Goal: Task Accomplishment & Management: Complete application form

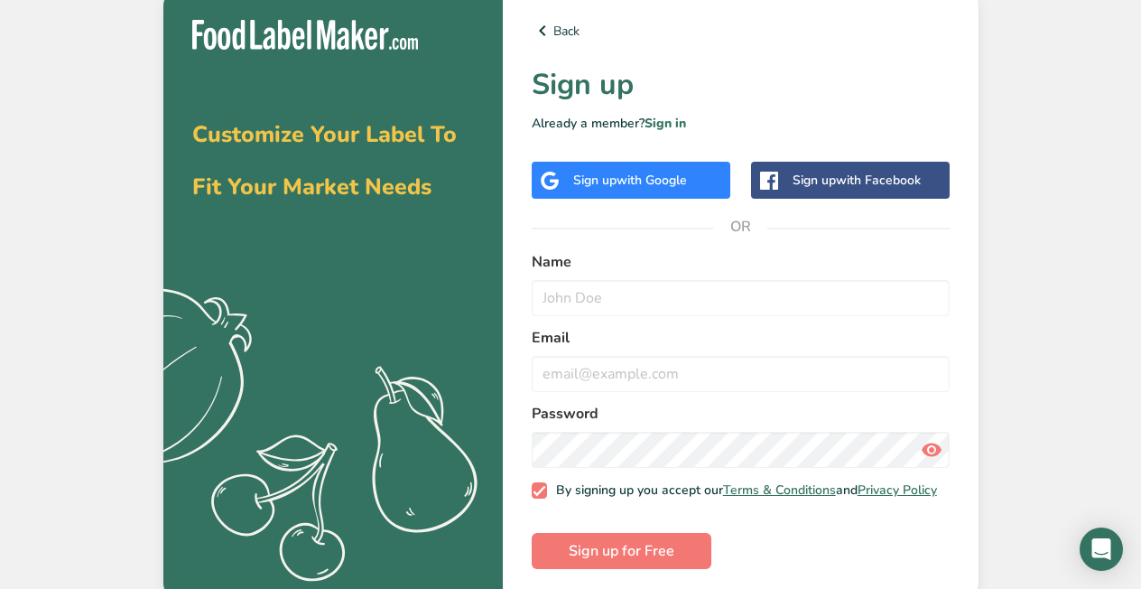
click at [607, 259] on label "Name" at bounding box center [741, 262] width 418 height 22
click at [577, 267] on label "Name" at bounding box center [741, 262] width 418 height 22
click at [593, 243] on div "Back Sign up Already a member? Sign in Sign up with Google Sign up with Faceboo…" at bounding box center [741, 294] width 476 height 607
click at [663, 182] on span "with Google" at bounding box center [652, 180] width 70 height 17
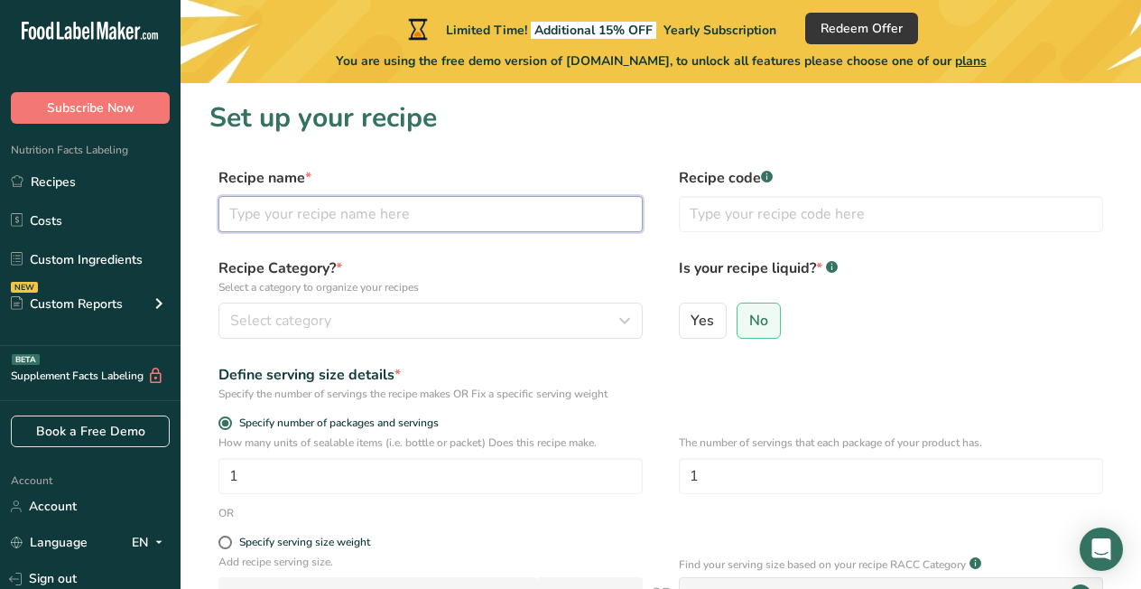
click at [344, 212] on input "text" at bounding box center [430, 214] width 424 height 36
type input "Moringa Leaves"
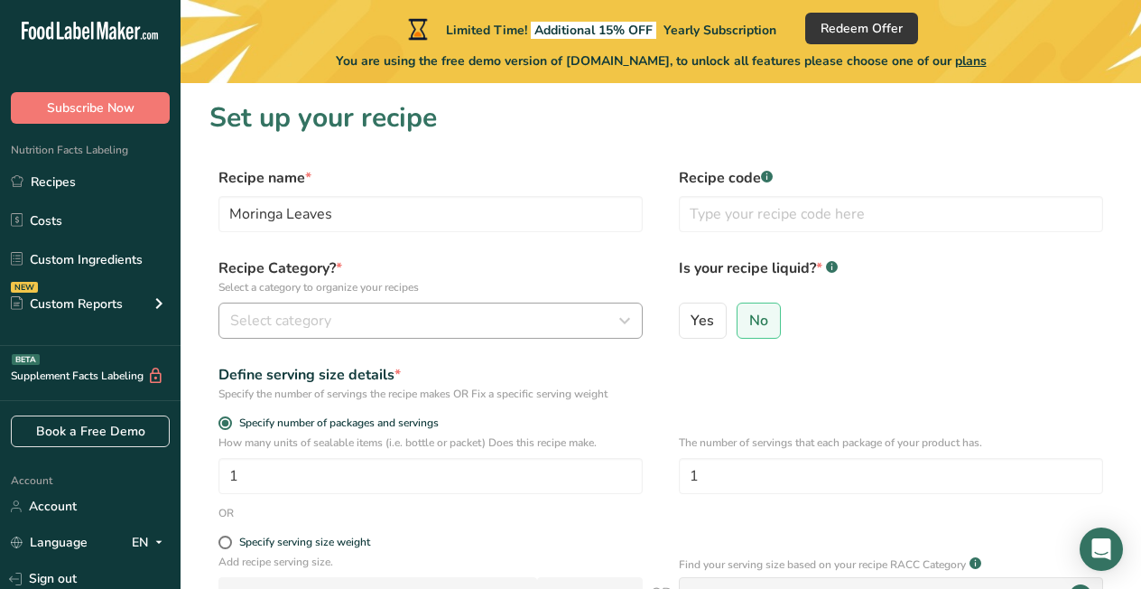
click at [329, 320] on span "Select category" at bounding box center [280, 321] width 101 height 22
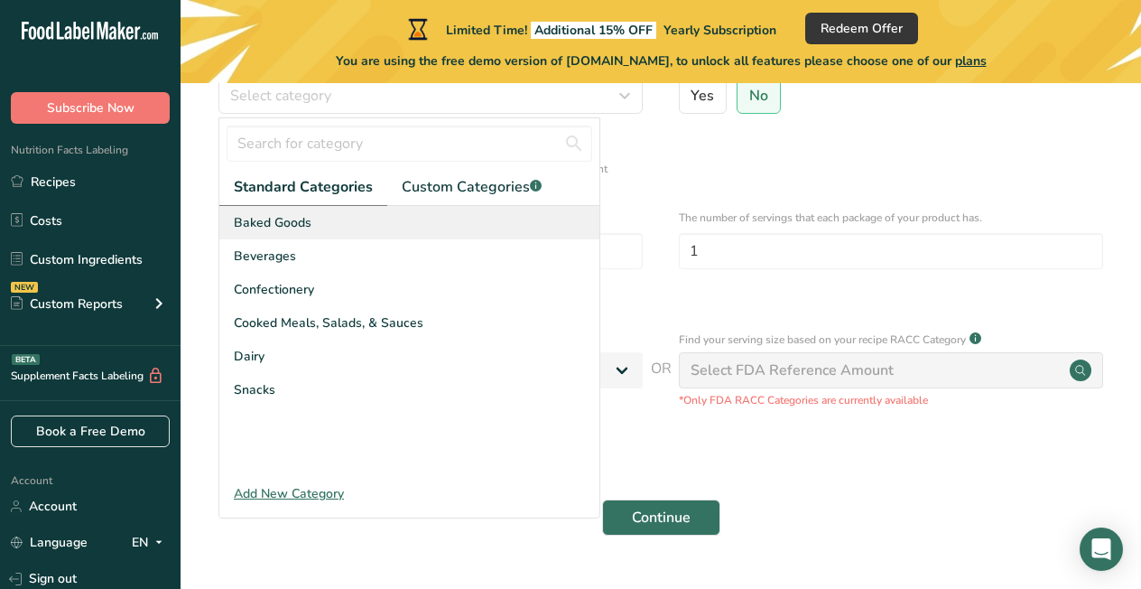
scroll to position [268, 0]
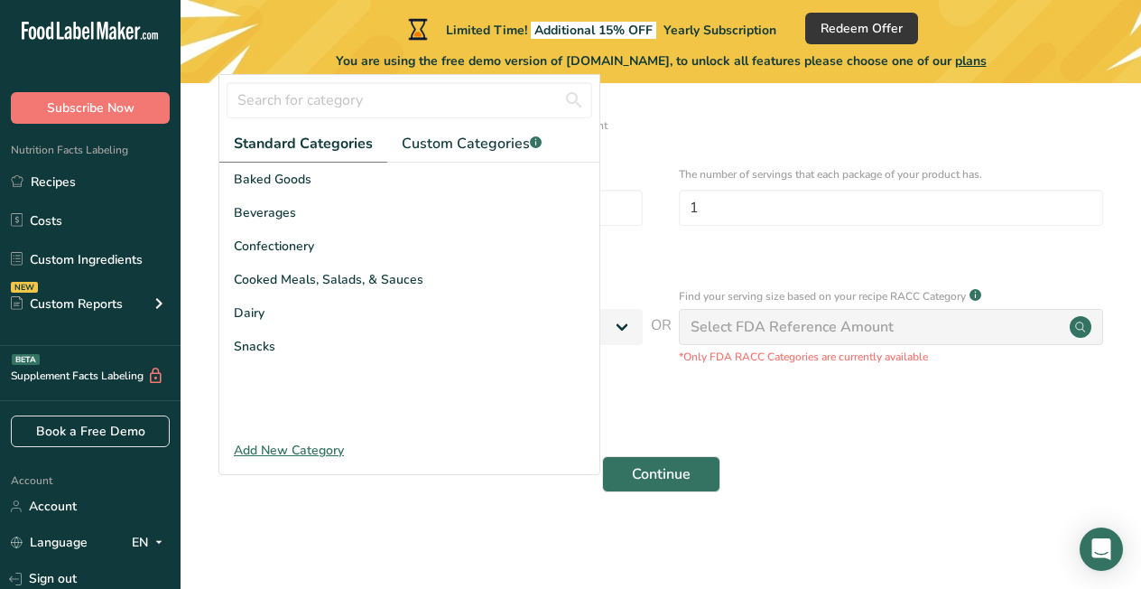
click at [281, 449] on div "Add New Category" at bounding box center [409, 450] width 380 height 19
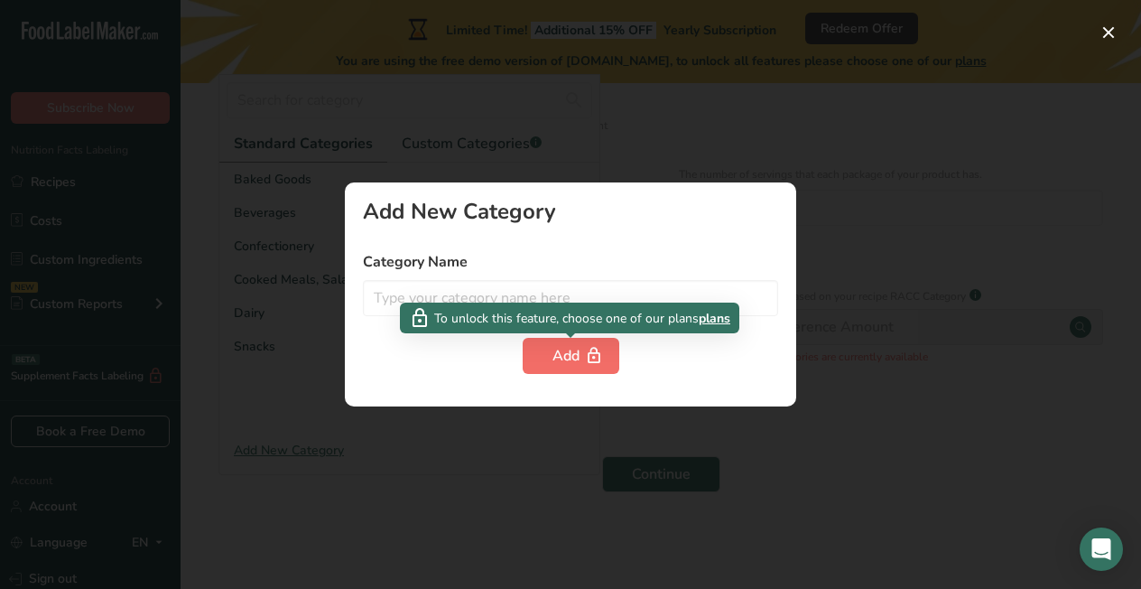
click at [566, 348] on div "Add" at bounding box center [571, 356] width 37 height 22
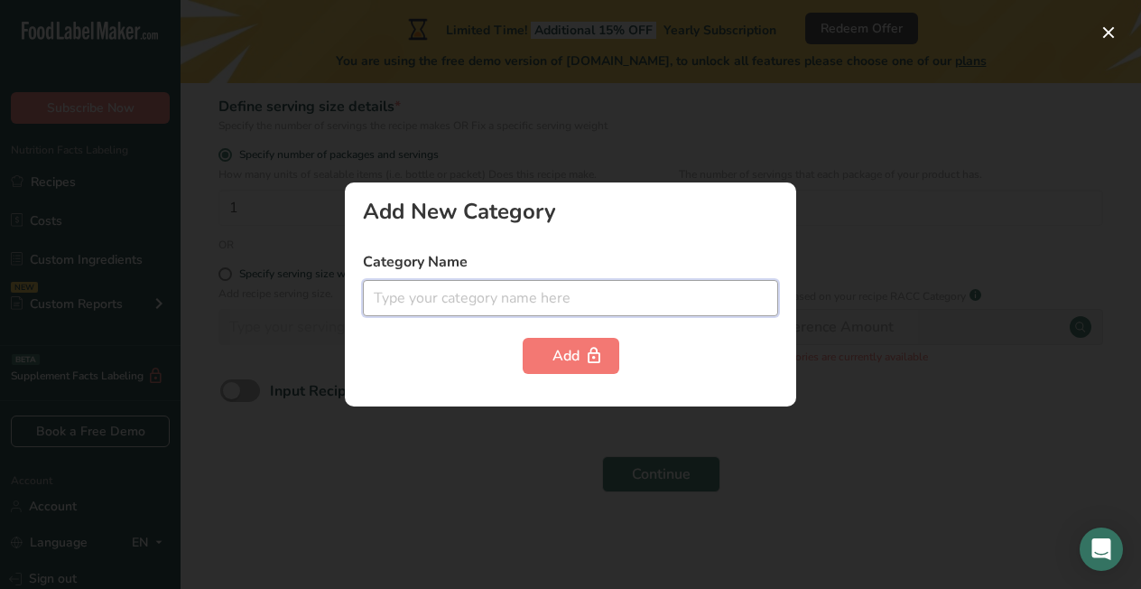
click at [478, 297] on input "text" at bounding box center [570, 298] width 415 height 36
type input "h"
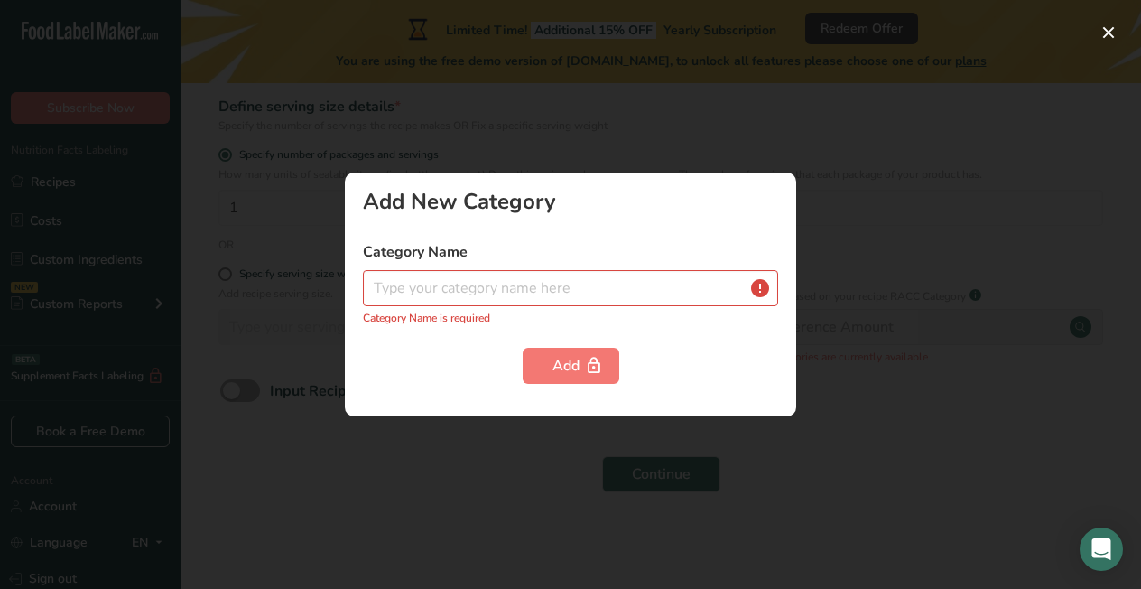
click at [529, 131] on div at bounding box center [570, 294] width 1141 height 589
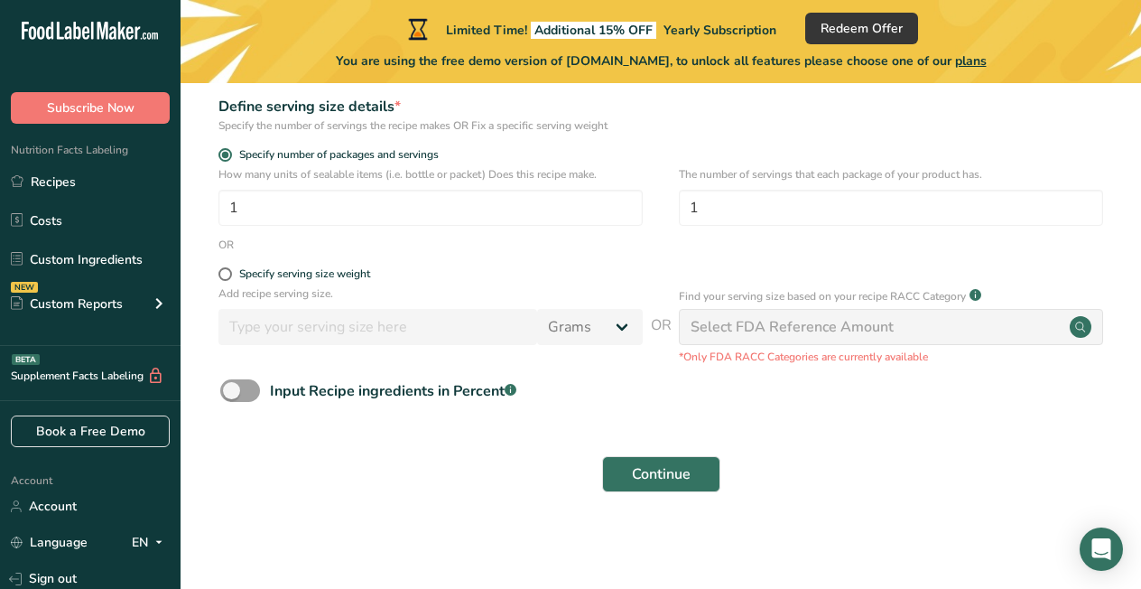
click at [1053, 169] on p "The number of servings that each package of your product has." at bounding box center [891, 174] width 424 height 16
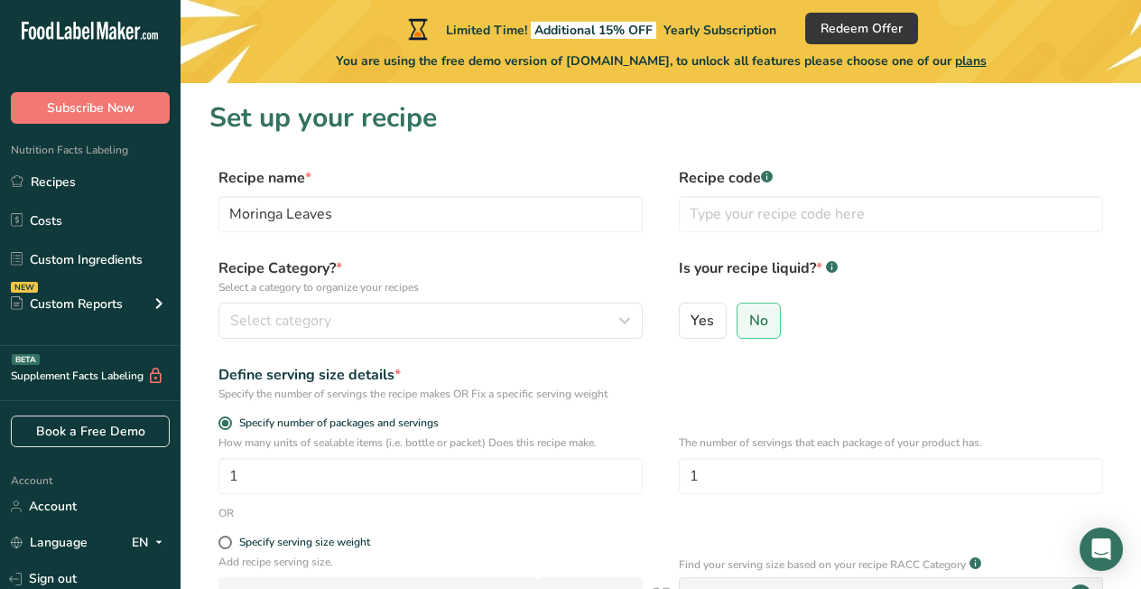
scroll to position [0, 0]
click at [311, 321] on span "Select category" at bounding box center [280, 321] width 101 height 22
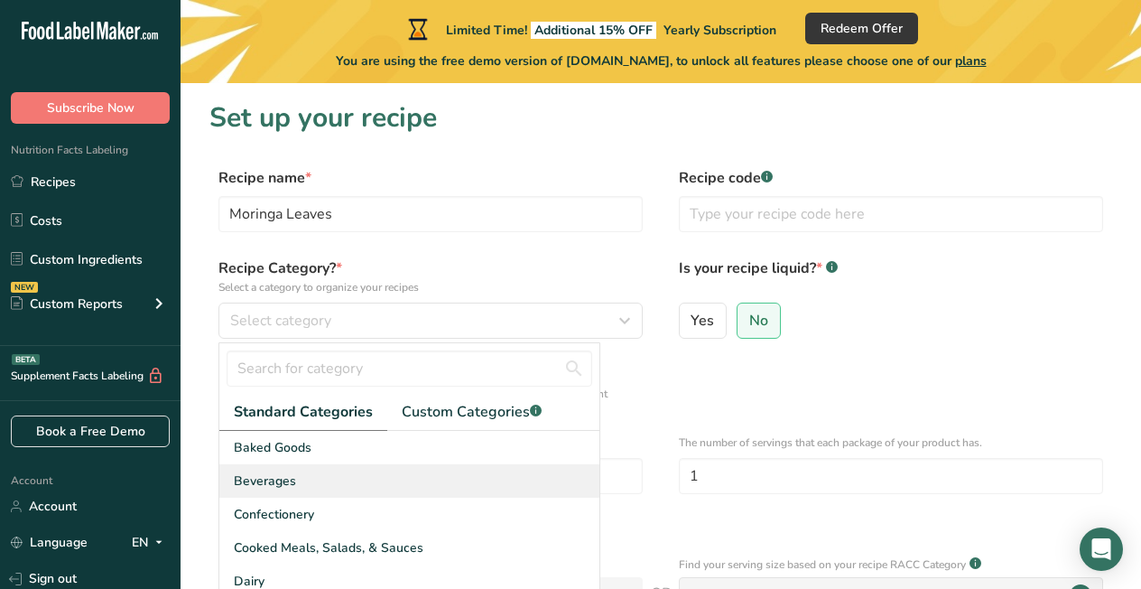
click at [276, 471] on span "Beverages" at bounding box center [265, 480] width 62 height 19
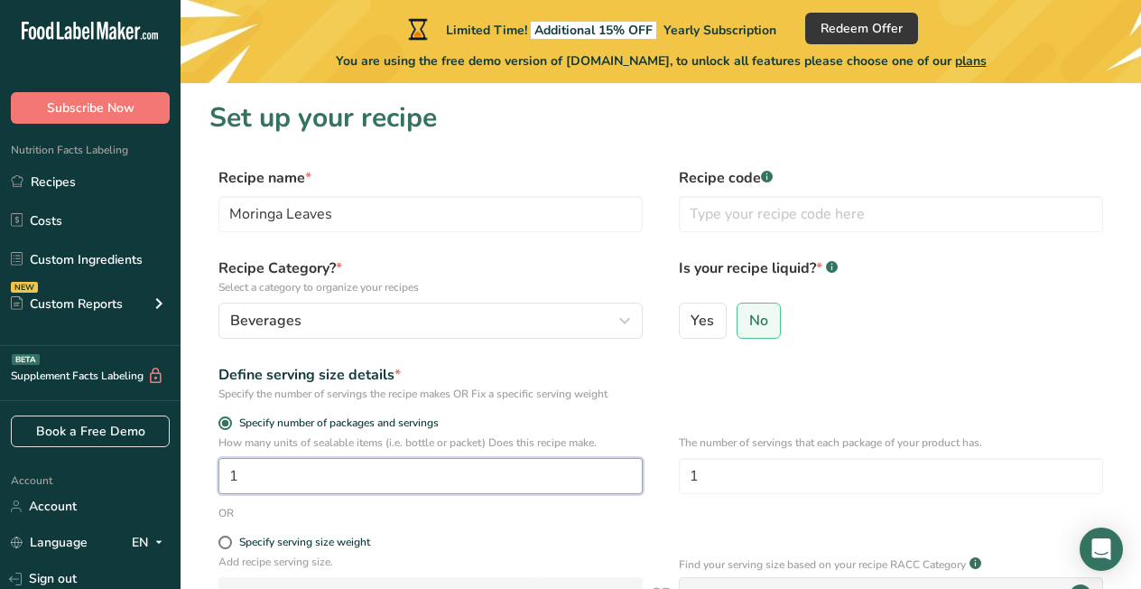
click at [246, 480] on input "1" at bounding box center [430, 476] width 424 height 36
type input "1000"
click at [707, 473] on input "1" at bounding box center [891, 476] width 424 height 36
type input "5"
click at [506, 532] on form "Recipe name * Moringa Leaves Recipe code .a-a{fill:#347362;}.b-a{fill:#fff;} Re…" at bounding box center [660, 469] width 903 height 604
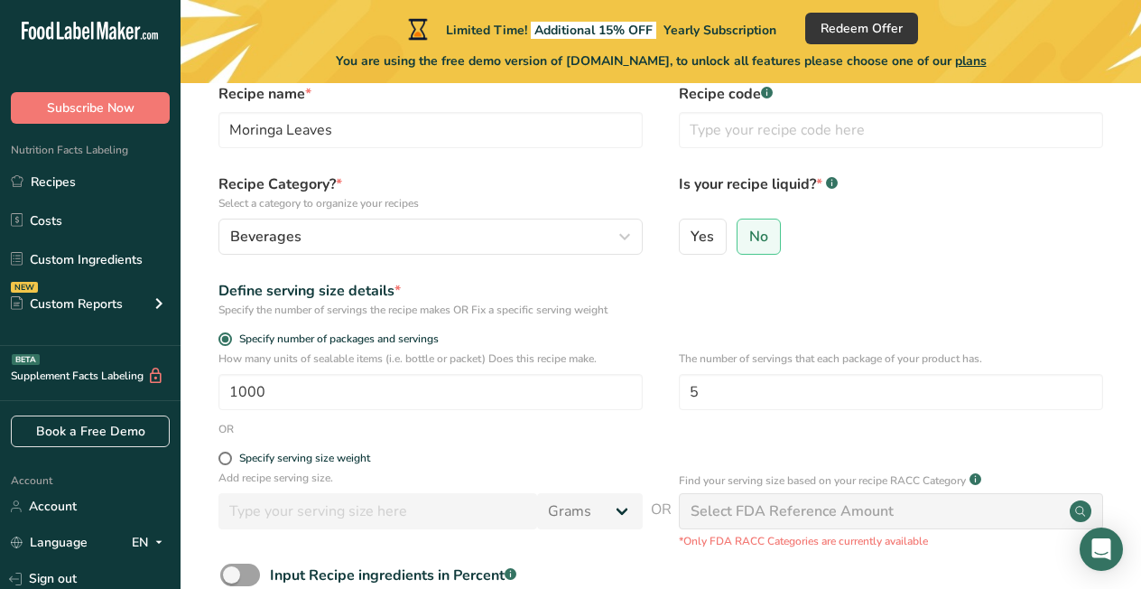
scroll to position [119, 0]
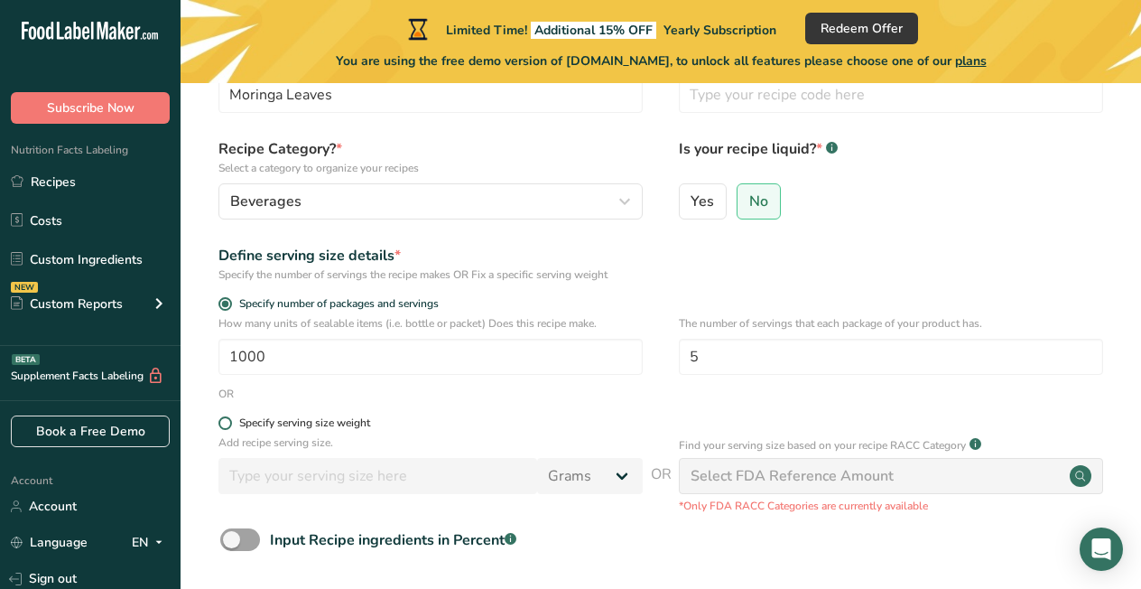
click at [227, 426] on span at bounding box center [225, 423] width 14 height 14
click at [227, 426] on input "Specify serving size weight" at bounding box center [224, 423] width 12 height 12
radio input "true"
radio input "false"
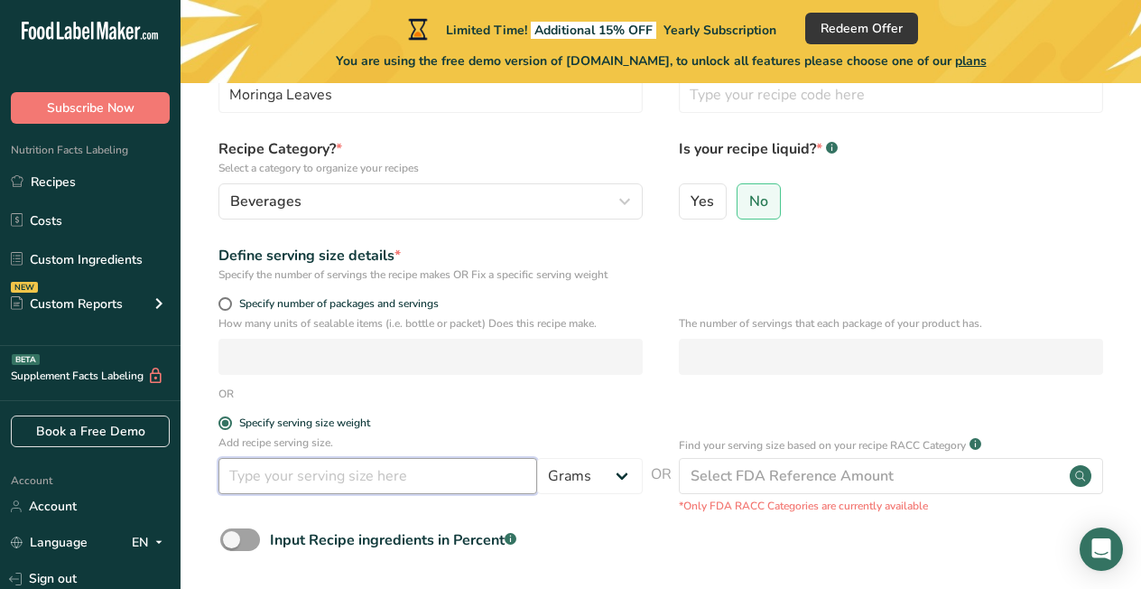
click at [346, 474] on input "number" at bounding box center [377, 476] width 319 height 36
type input "30"
type input "3"
click at [262, 475] on input "6" at bounding box center [377, 476] width 319 height 36
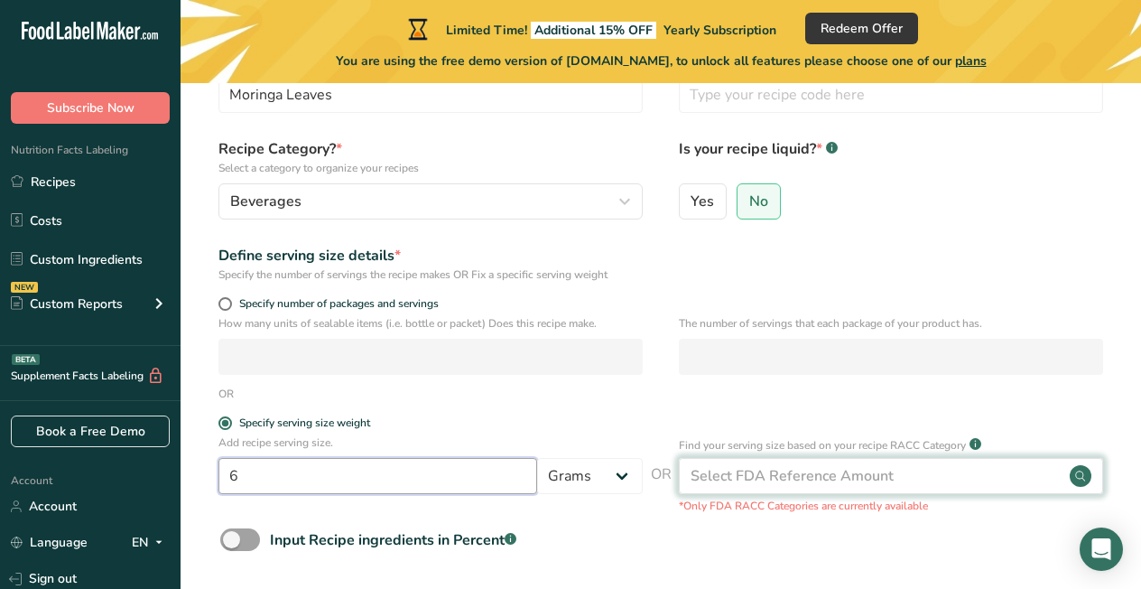
type input "6"
click at [763, 478] on div "Select FDA Reference Amount" at bounding box center [792, 476] width 203 height 22
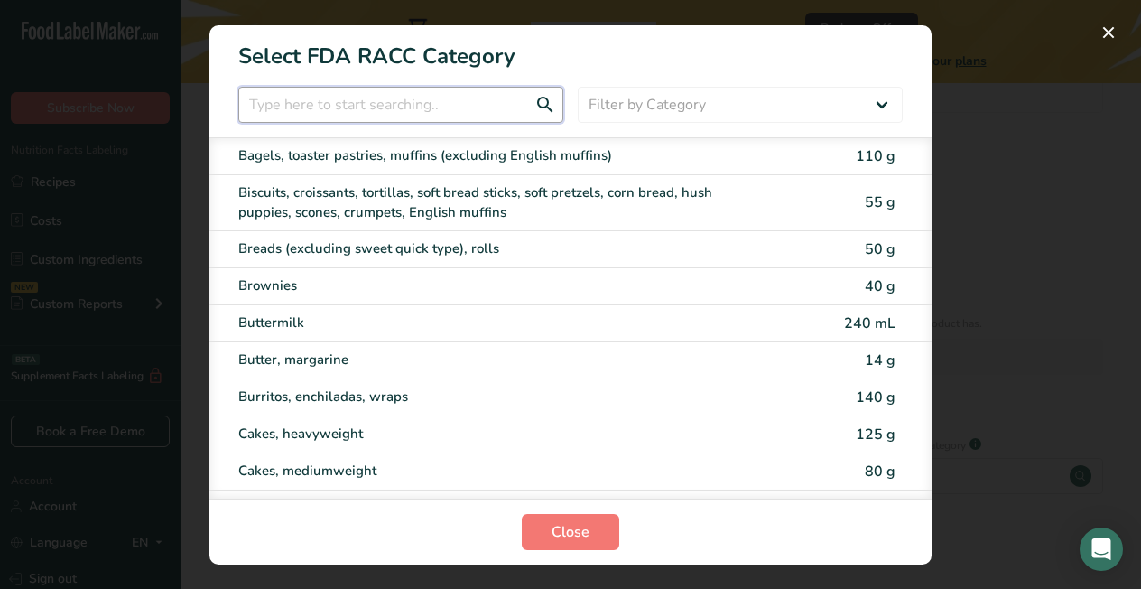
click at [422, 105] on input "RACC Category Selection Modal" at bounding box center [400, 105] width 325 height 36
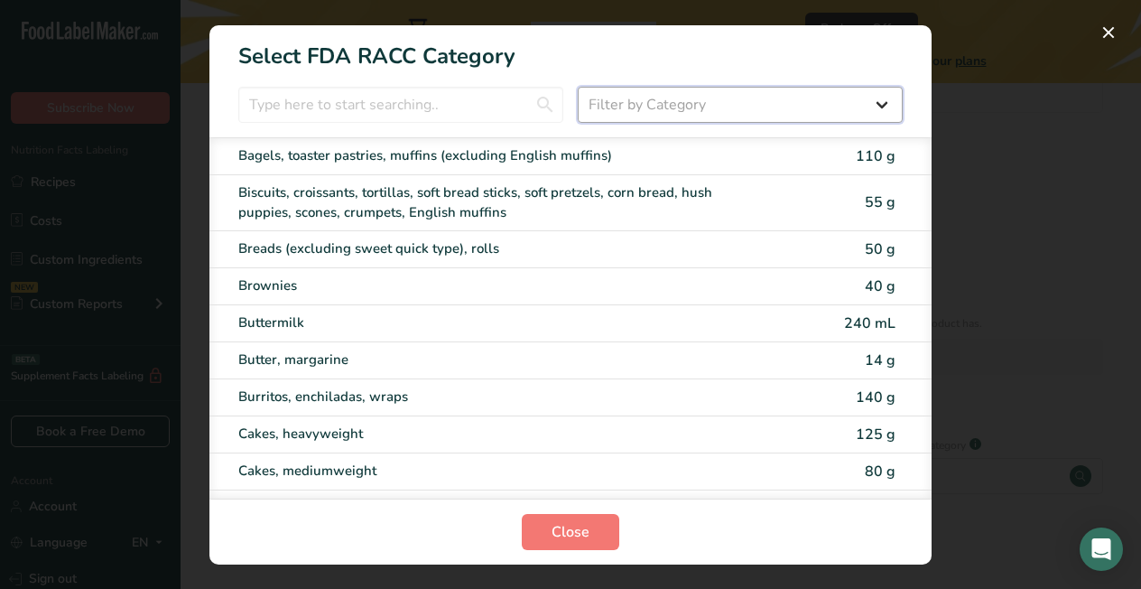
select select "6"
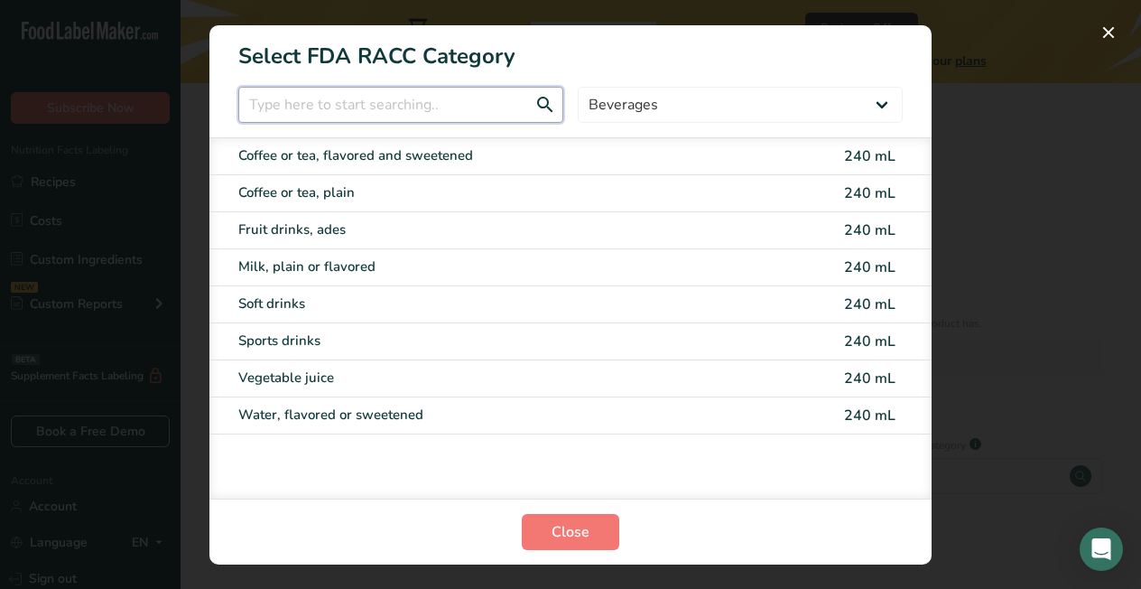
click at [393, 107] on input "RACC Category Selection Modal" at bounding box center [400, 105] width 325 height 36
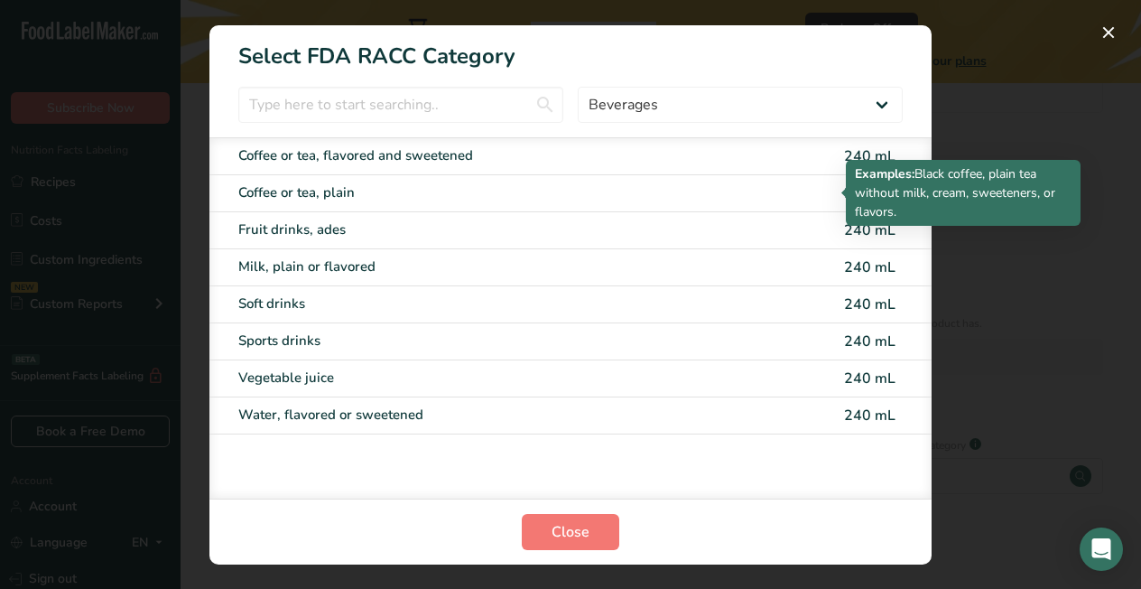
click at [384, 199] on div "Coffee or tea, plain" at bounding box center [494, 192] width 513 height 21
type input "240"
select select "17"
select select "22"
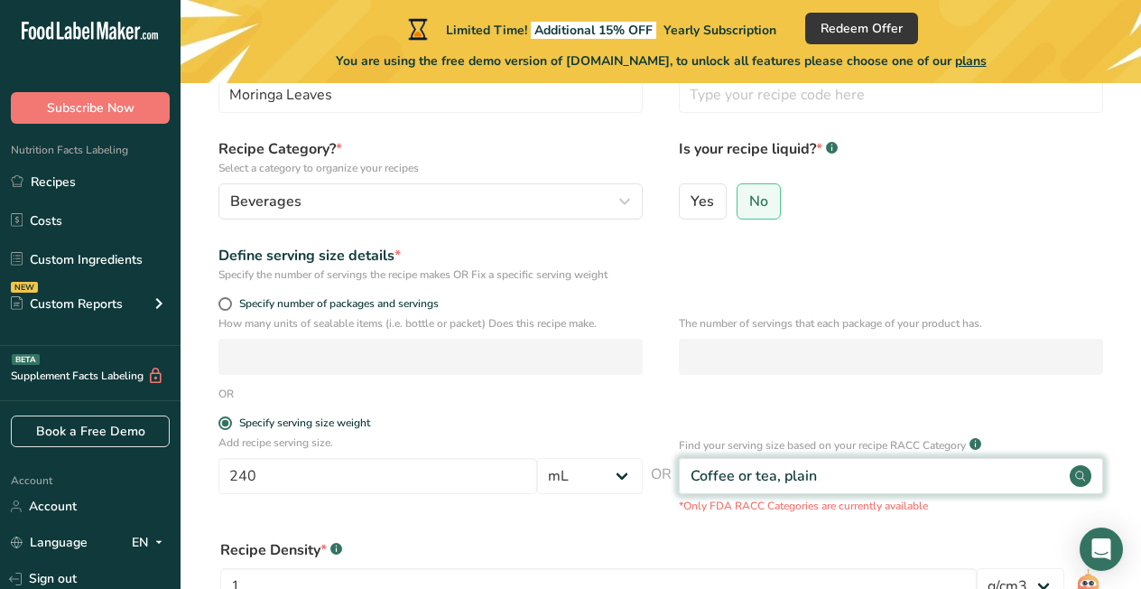
click at [866, 472] on div "Coffee or tea, plain" at bounding box center [891, 476] width 424 height 36
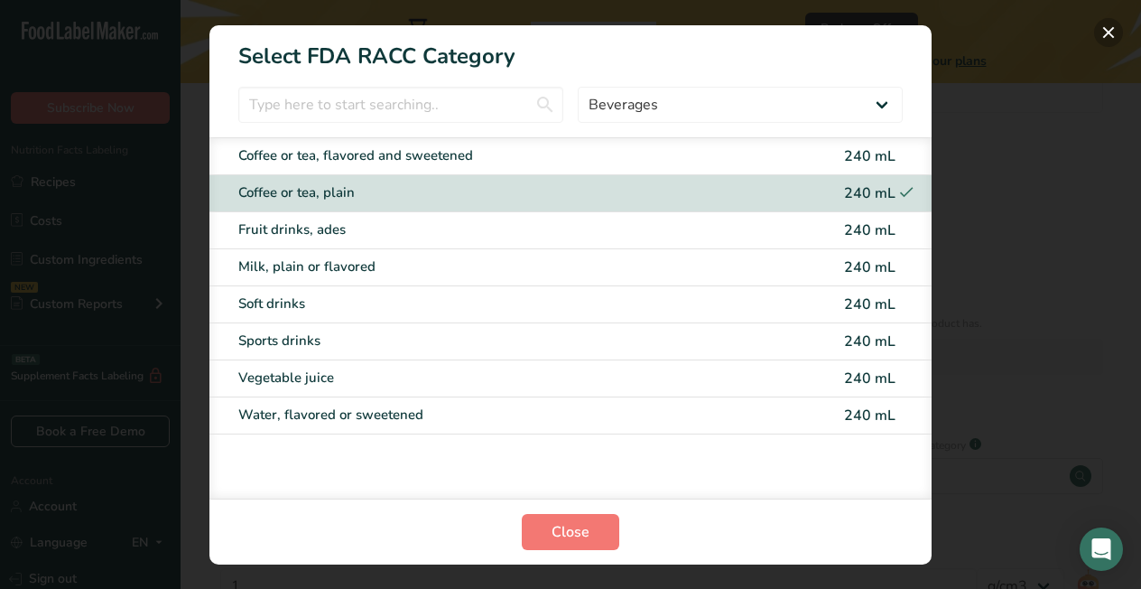
click at [1110, 28] on button "RACC Category Selection Modal" at bounding box center [1108, 32] width 29 height 29
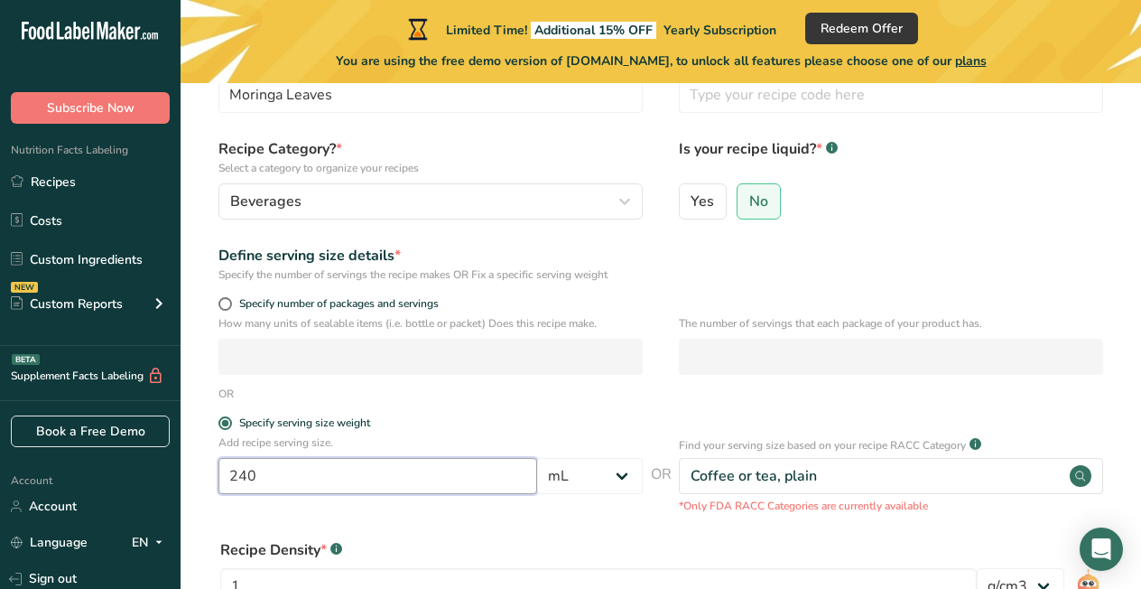
click at [269, 475] on input "240" at bounding box center [377, 476] width 319 height 36
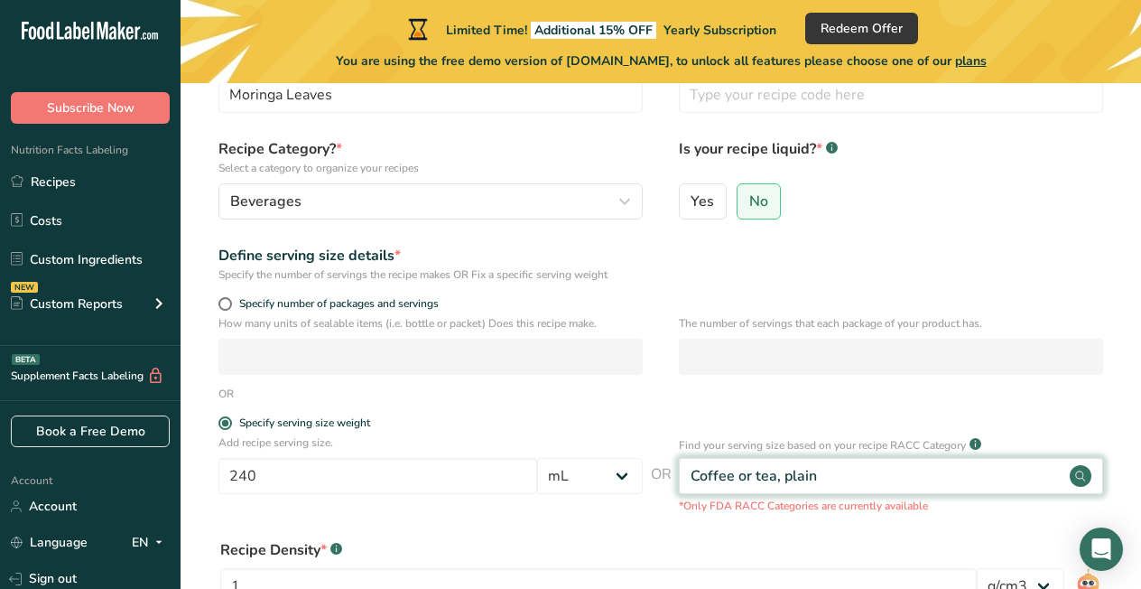
click at [827, 467] on div "Coffee or tea, plain" at bounding box center [891, 476] width 424 height 36
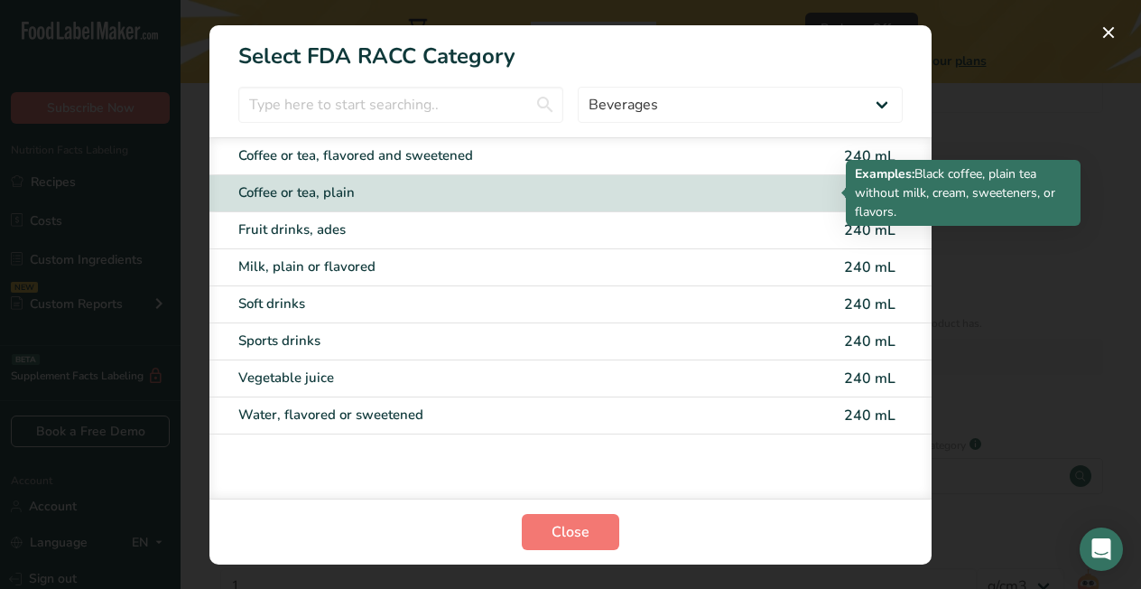
click at [441, 193] on div "Coffee or tea, plain" at bounding box center [494, 192] width 513 height 21
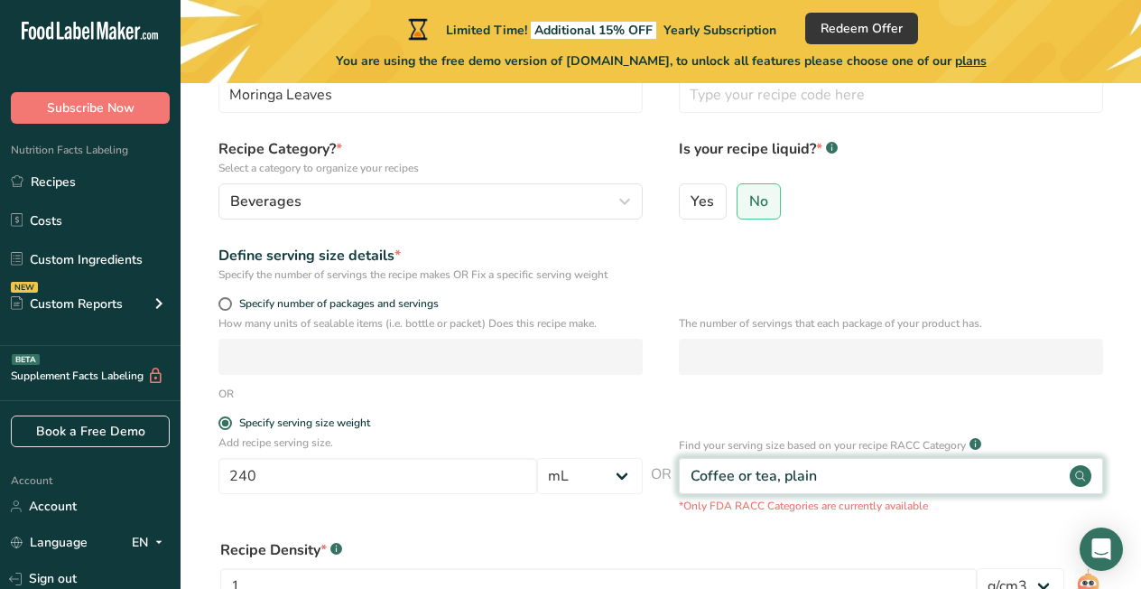
click at [1082, 470] on circle at bounding box center [1081, 476] width 22 height 22
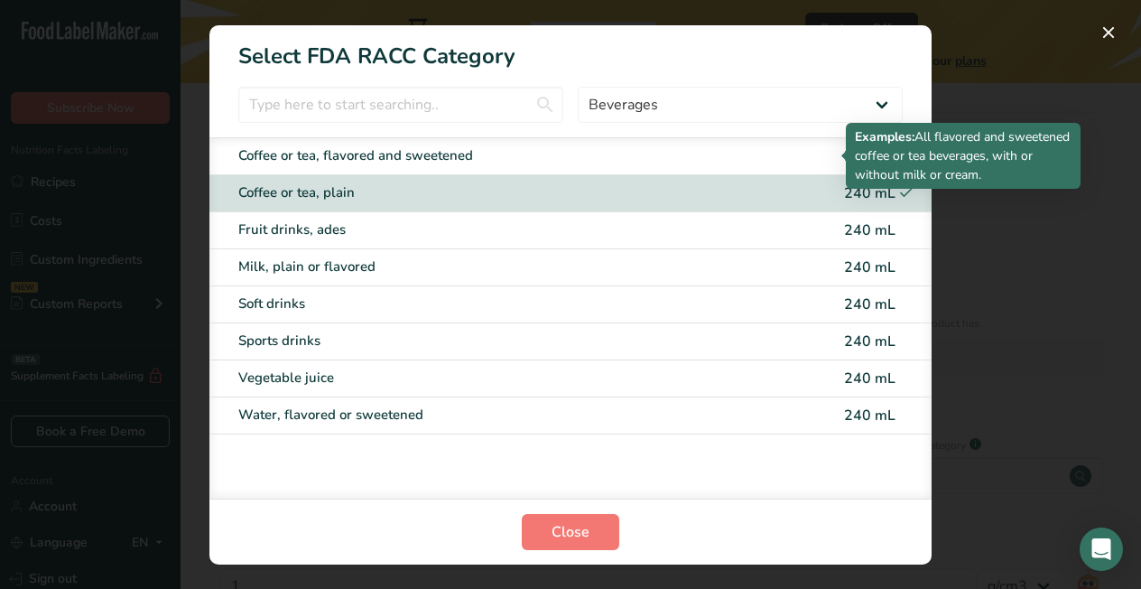
click at [451, 153] on div "Coffee or tea, flavored and sweetened" at bounding box center [494, 155] width 513 height 21
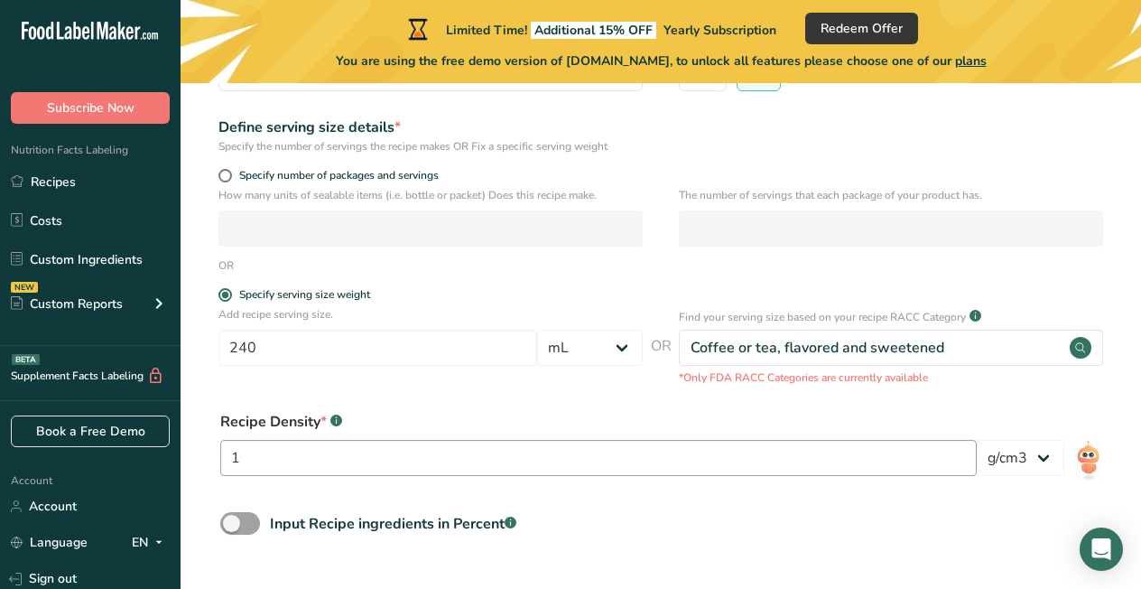
scroll to position [293, 0]
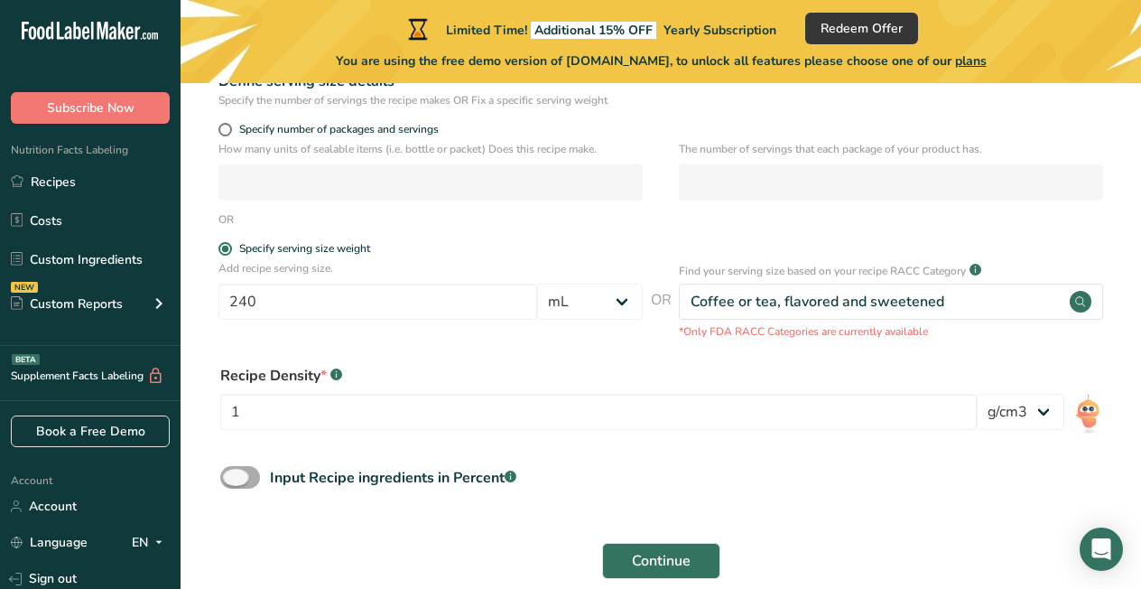
click at [232, 482] on span at bounding box center [240, 477] width 40 height 23
click at [232, 482] on input "Input Recipe ingredients in Percent .a-a{fill:#347362;}.b-a{fill:#fff;}" at bounding box center [226, 477] width 12 height 12
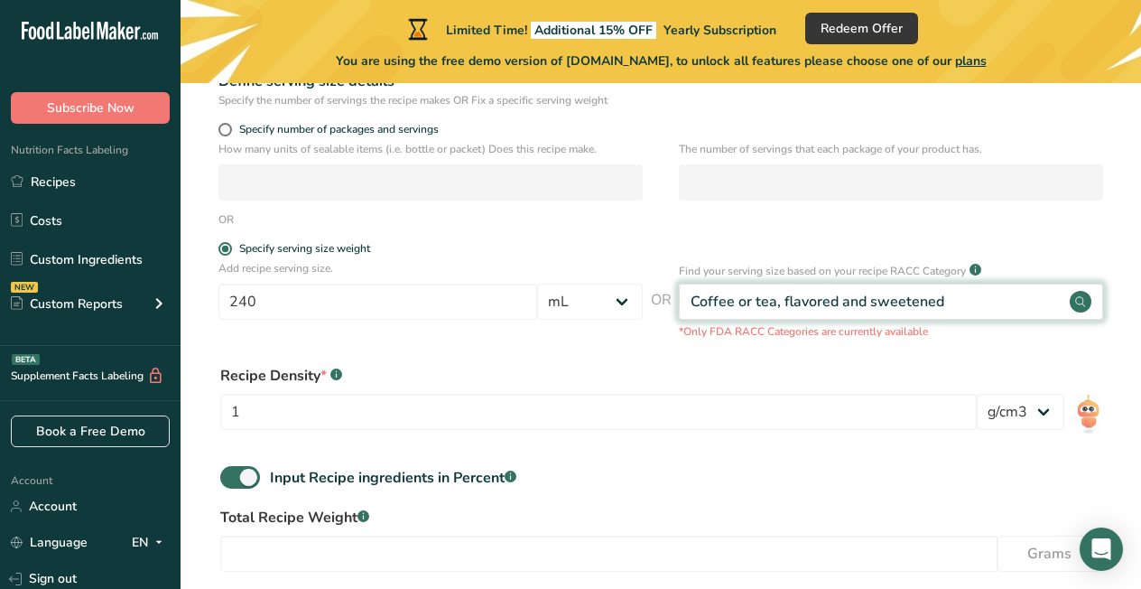
click at [978, 297] on div "Coffee or tea, flavored and sweetened" at bounding box center [891, 301] width 424 height 36
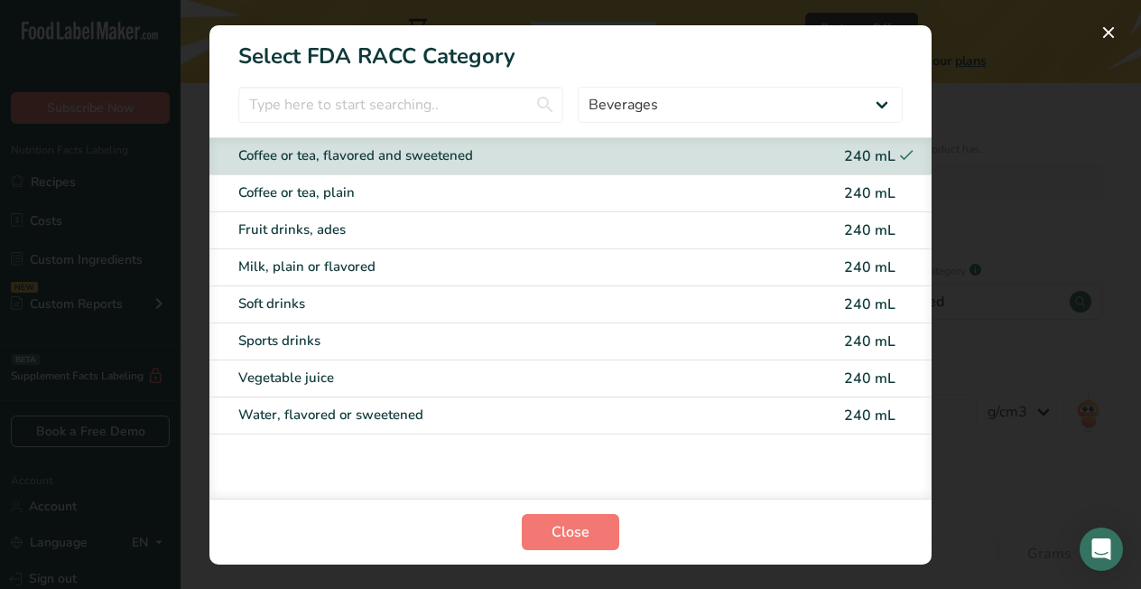
click at [884, 200] on span "240 mL" at bounding box center [869, 193] width 51 height 20
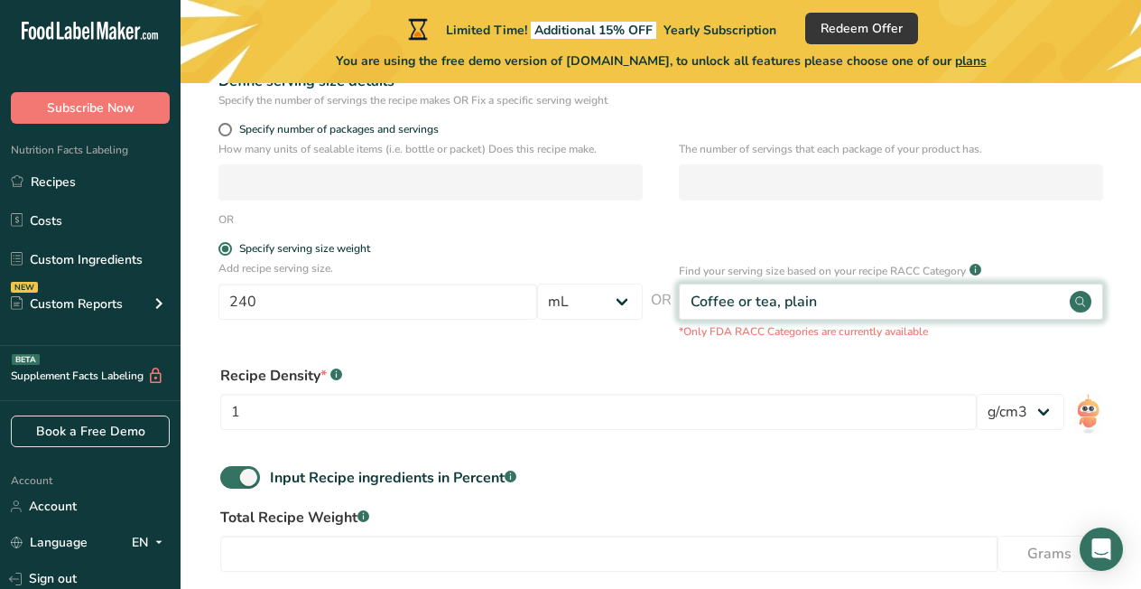
click at [841, 303] on div "Coffee or tea, plain" at bounding box center [891, 301] width 424 height 36
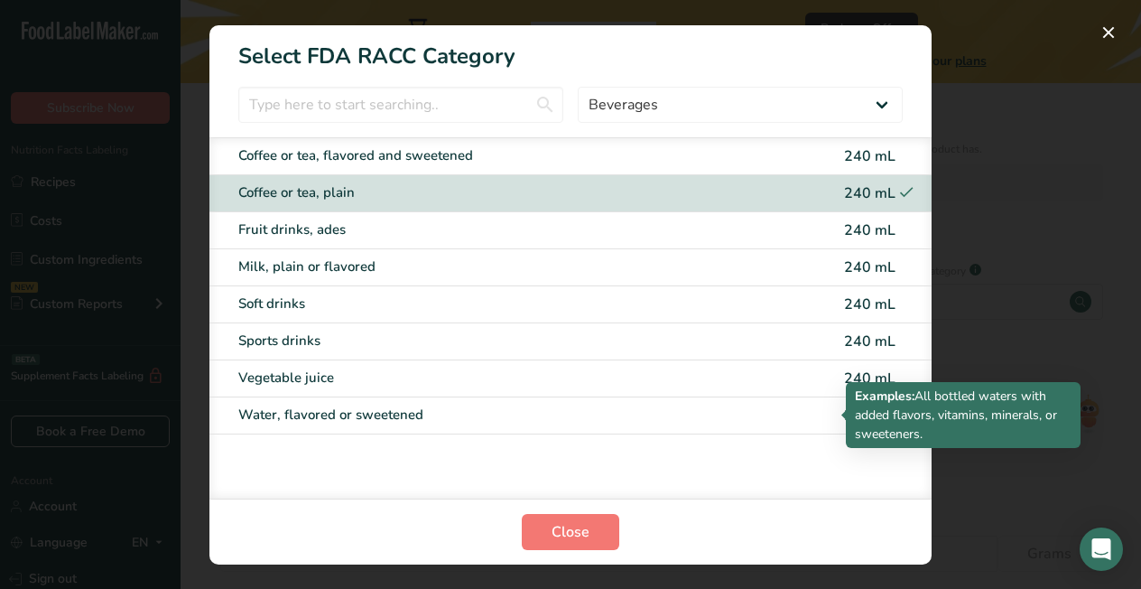
click at [405, 413] on div "Water, flavored or sweetened" at bounding box center [494, 414] width 513 height 21
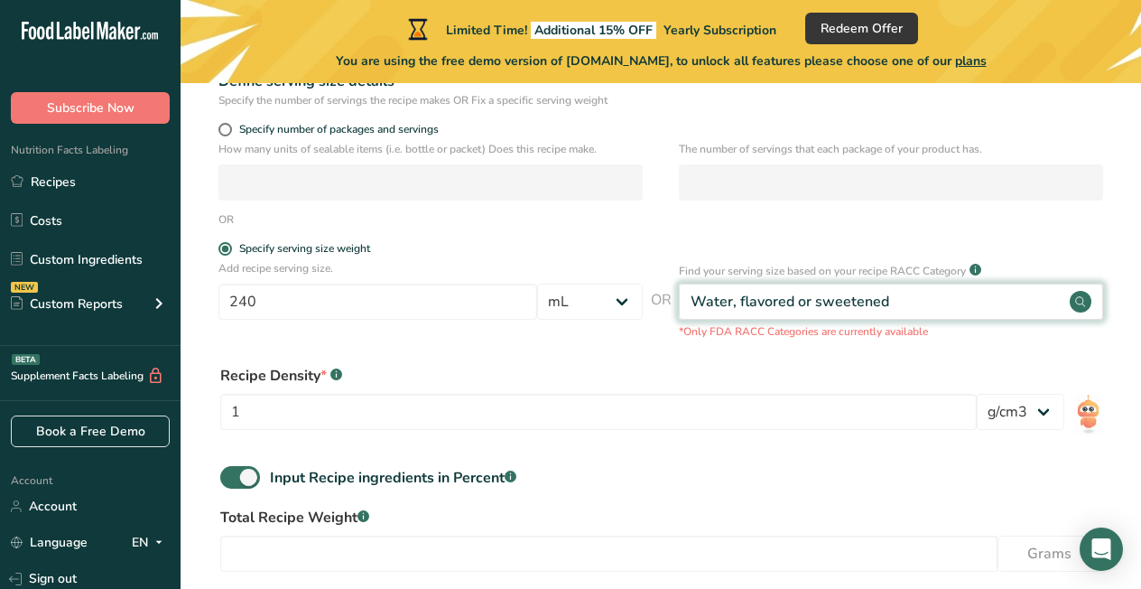
click at [900, 295] on div "Water, flavored or sweetened" at bounding box center [891, 301] width 424 height 36
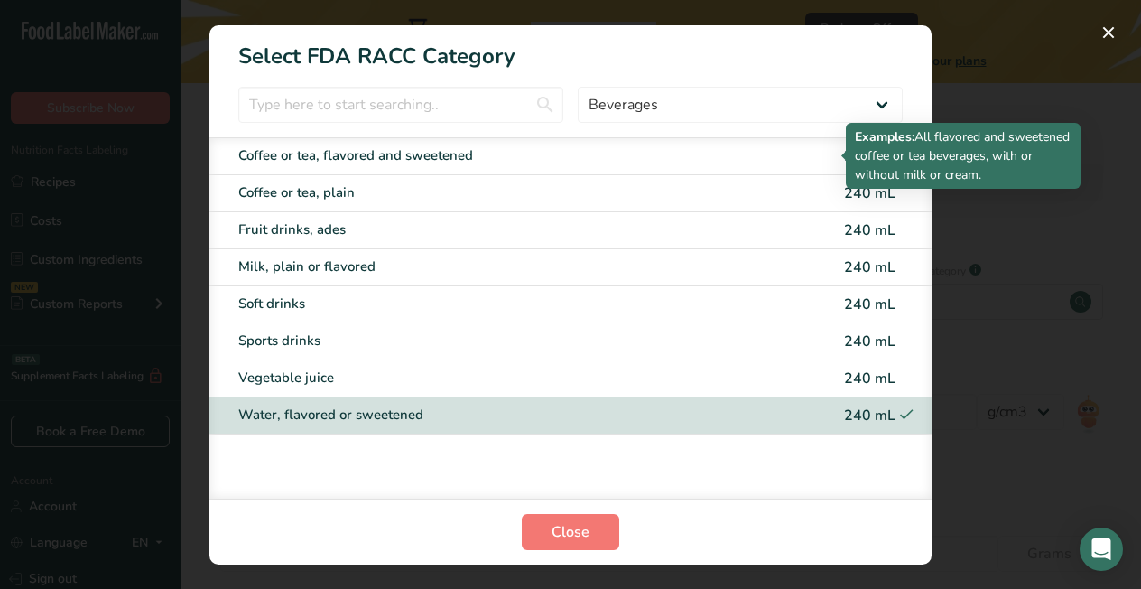
click at [321, 154] on div "Coffee or tea, flavored and sweetened" at bounding box center [494, 155] width 513 height 21
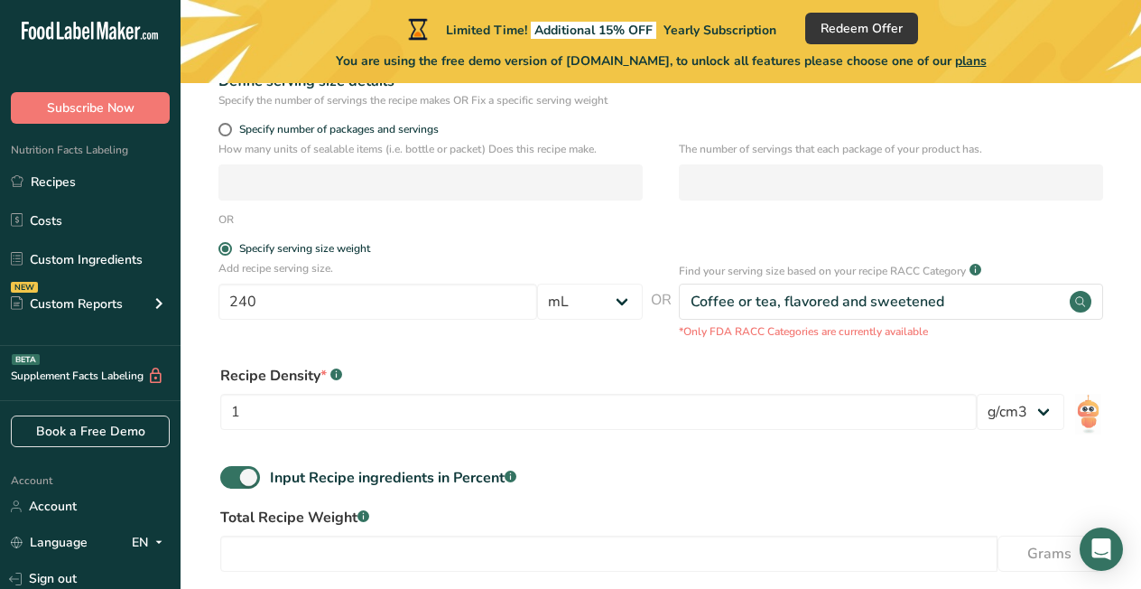
click at [321, 154] on section "Set up your recipe Recipe name * Moringa Leaves Recipe code .a-a{fill:#347362;}…" at bounding box center [661, 244] width 961 height 908
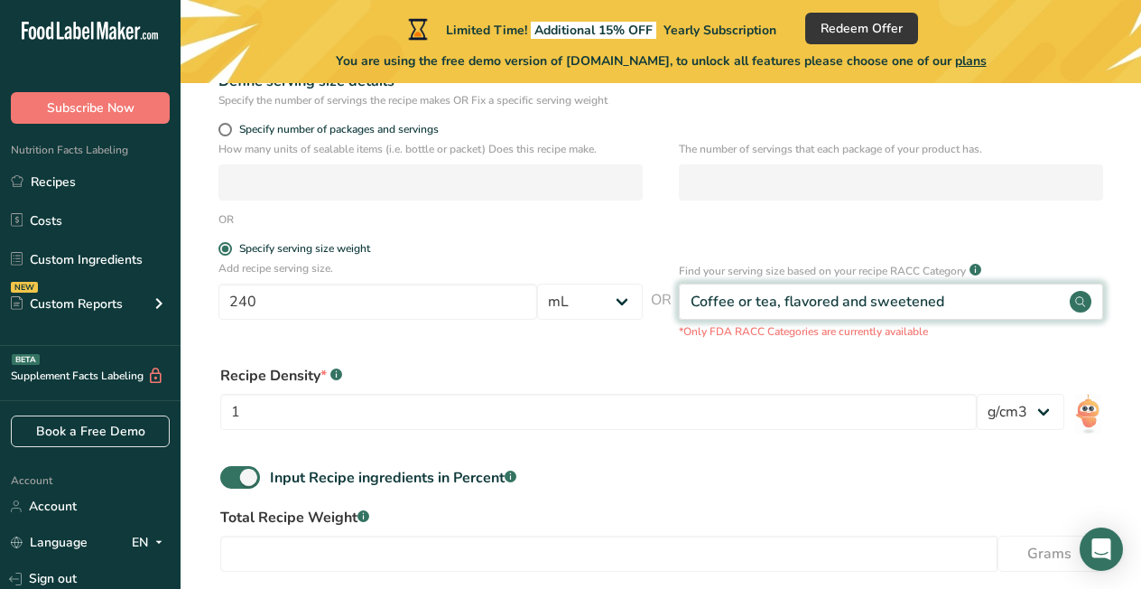
click at [942, 297] on div "Coffee or tea, flavored and sweetened" at bounding box center [891, 301] width 424 height 36
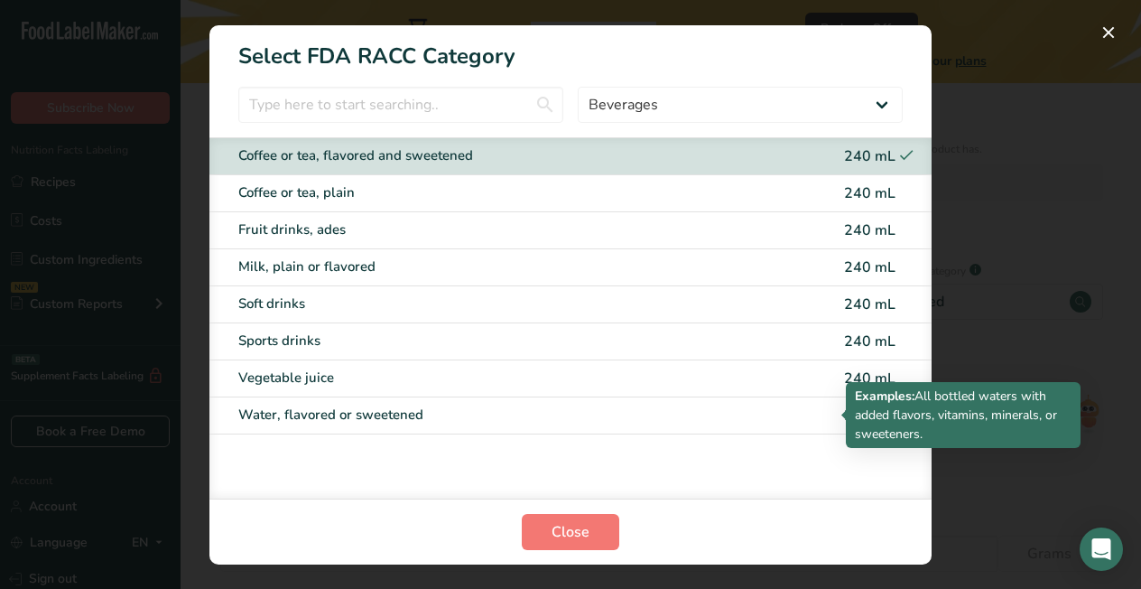
click at [294, 410] on div "Water, flavored or sweetened" at bounding box center [494, 414] width 513 height 21
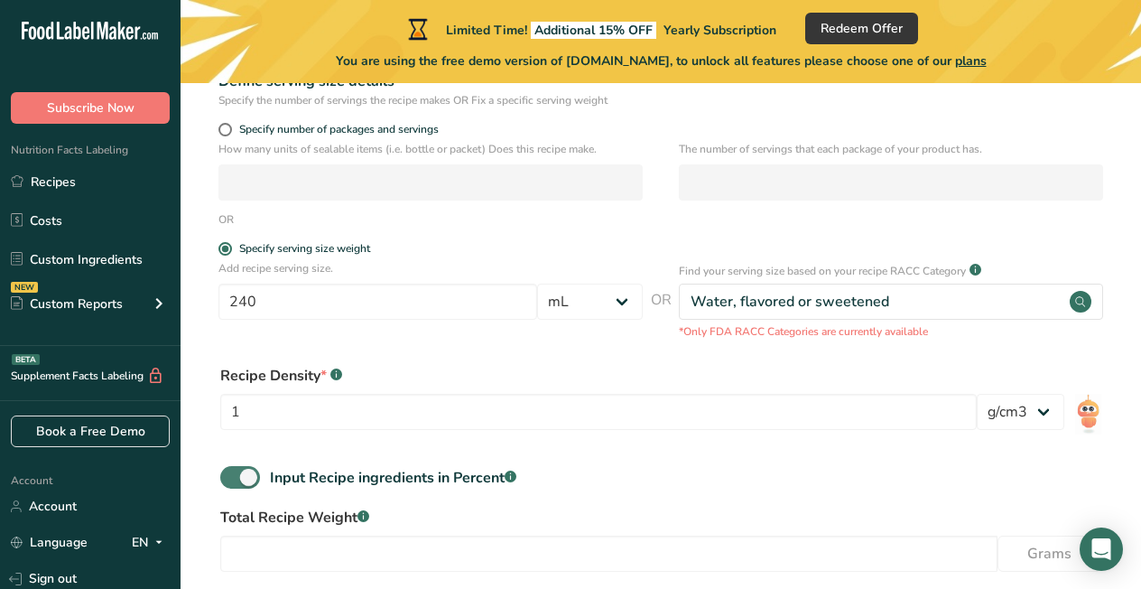
click at [234, 482] on span at bounding box center [240, 477] width 40 height 23
click at [232, 482] on input "Input Recipe ingredients in Percent .a-a{fill:#347362;}.b-a{fill:#fff;}" at bounding box center [226, 477] width 12 height 12
checkbox input "false"
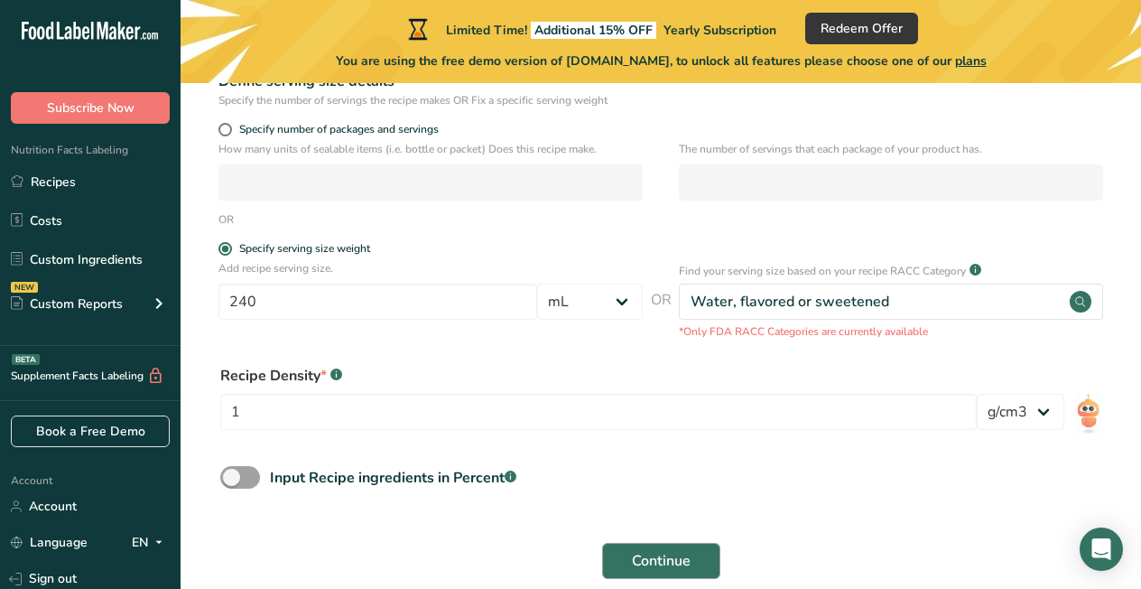
click at [650, 556] on span "Continue" at bounding box center [661, 561] width 59 height 22
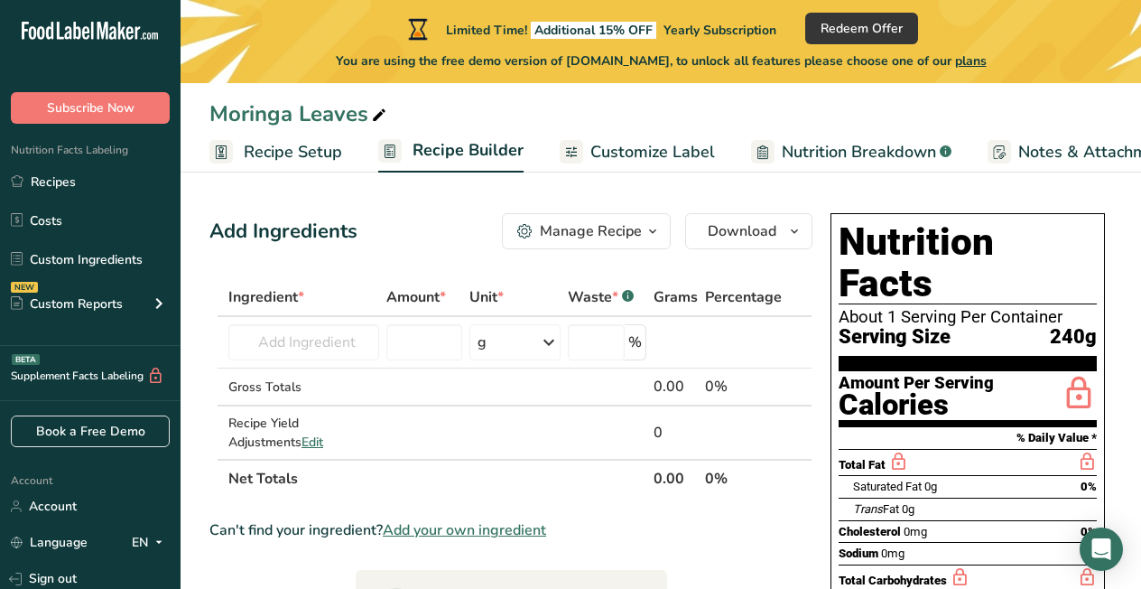
click at [219, 11] on div "Limited Time! Additional 15% OFF Yearly Subscription Redeem Offer You are using…" at bounding box center [661, 41] width 961 height 83
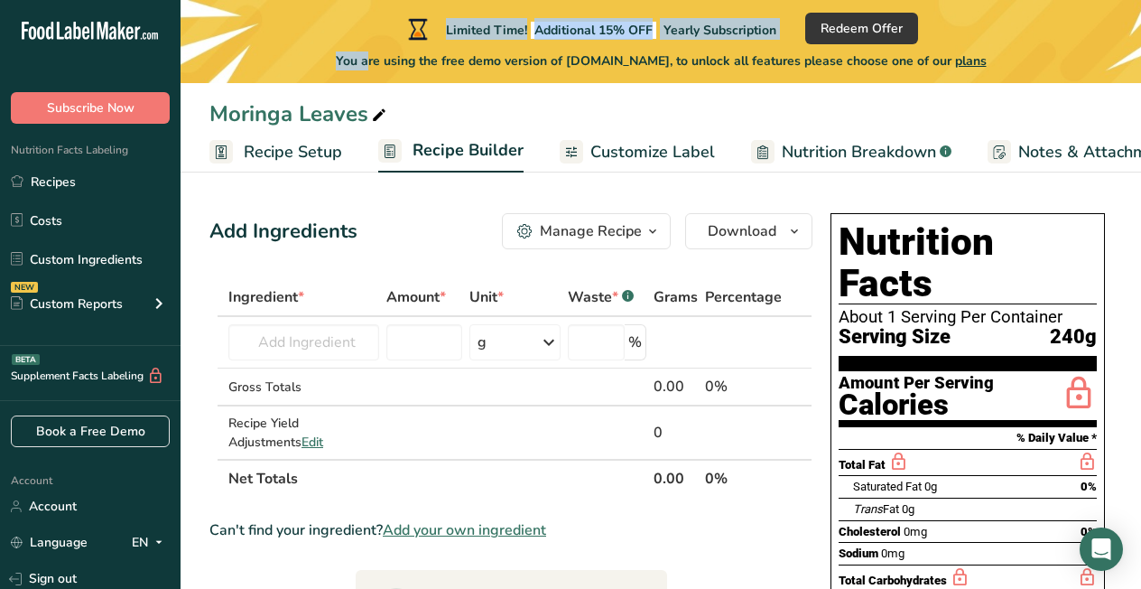
drag, startPoint x: 383, startPoint y: 18, endPoint x: 312, endPoint y: 53, distance: 78.7
click at [313, 53] on div "Limited Time! Additional 15% OFF Yearly Subscription Redeem Offer You are using…" at bounding box center [661, 41] width 961 height 83
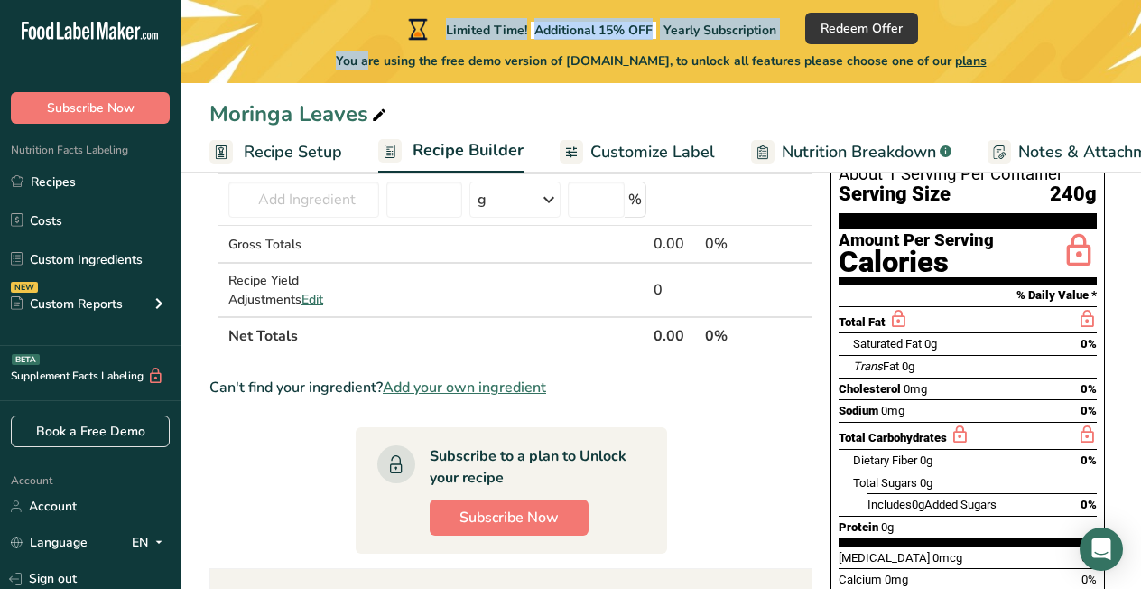
scroll to position [145, 0]
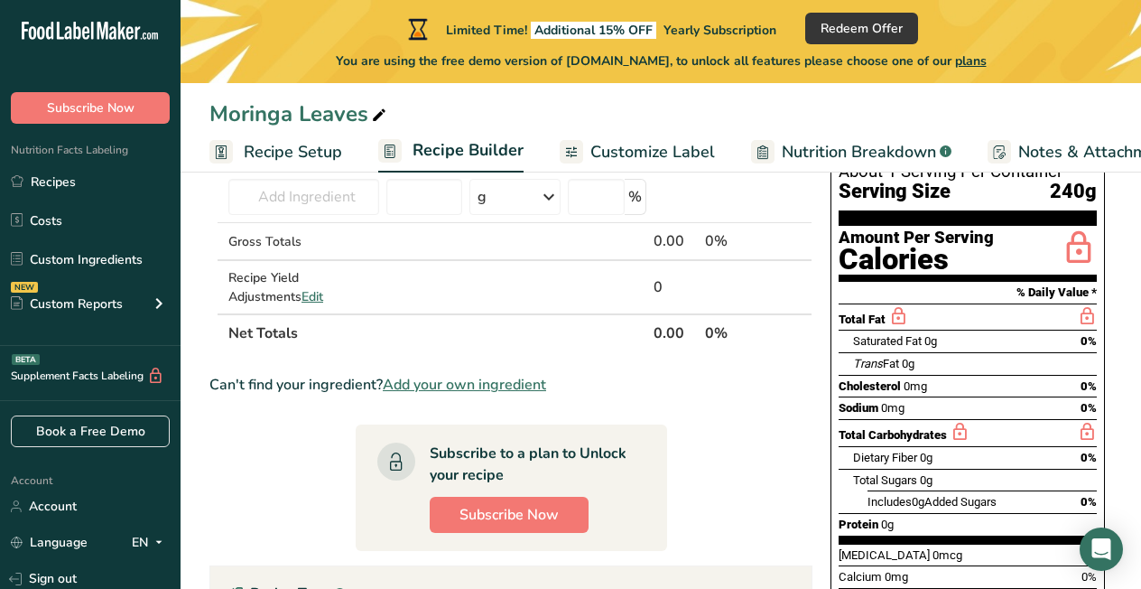
click at [996, 226] on section "Amount Per Serving Calories" at bounding box center [968, 254] width 258 height 56
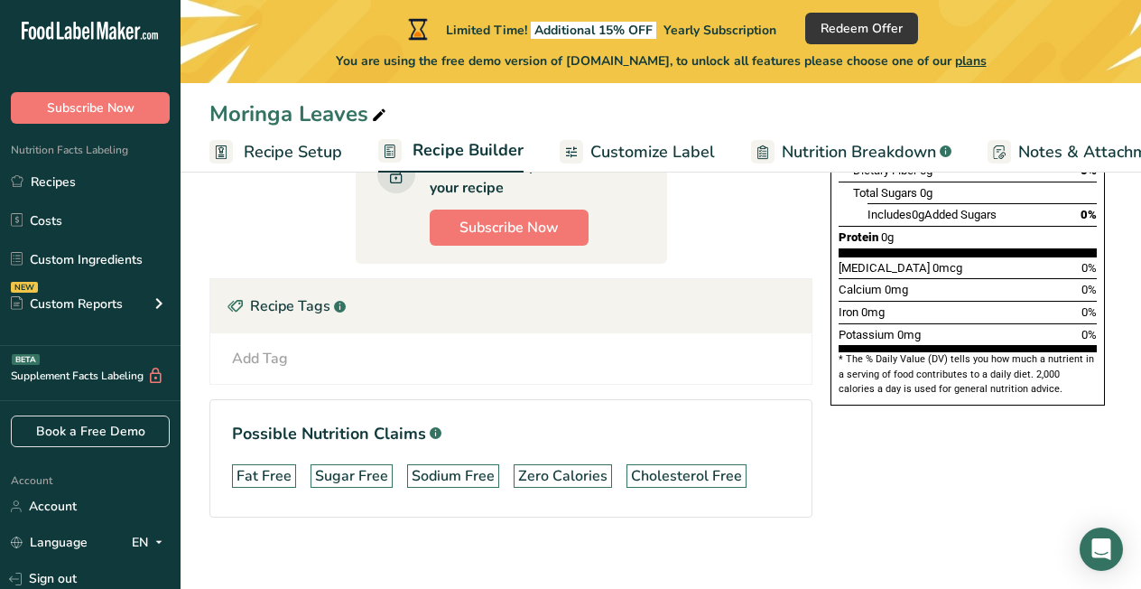
scroll to position [433, 0]
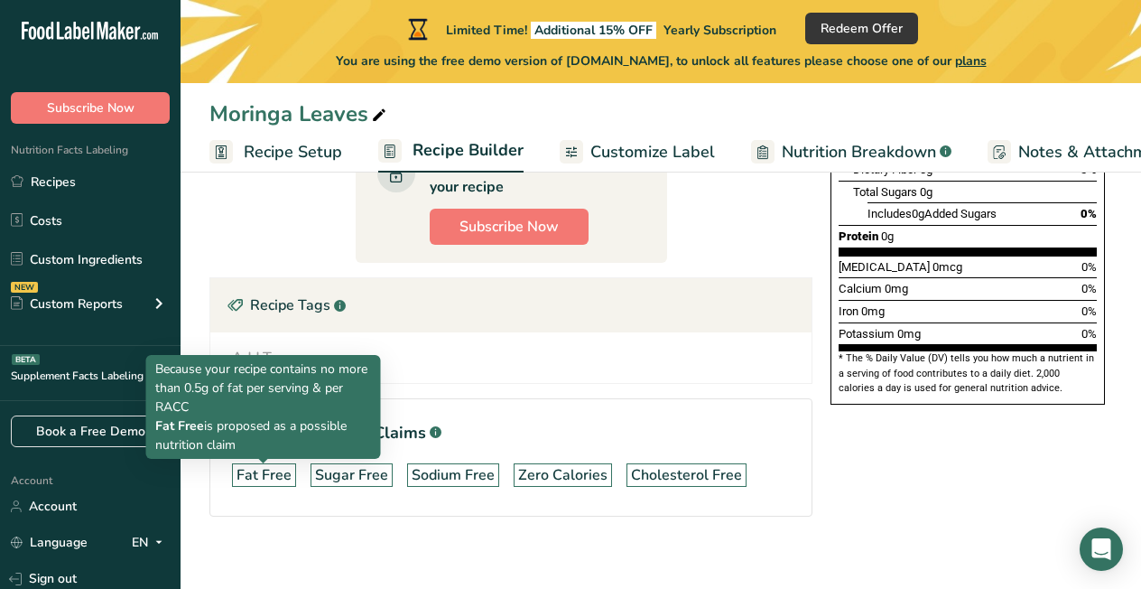
click at [246, 484] on div "Fat Free" at bounding box center [264, 475] width 55 height 22
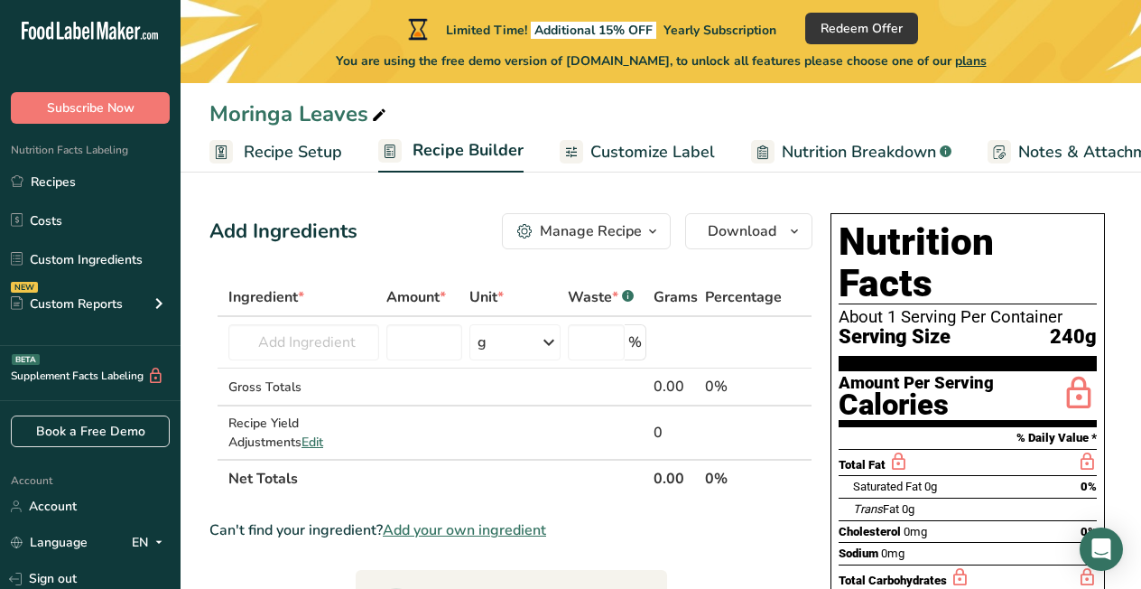
scroll to position [0, 0]
click at [273, 152] on span "Recipe Setup" at bounding box center [293, 152] width 98 height 24
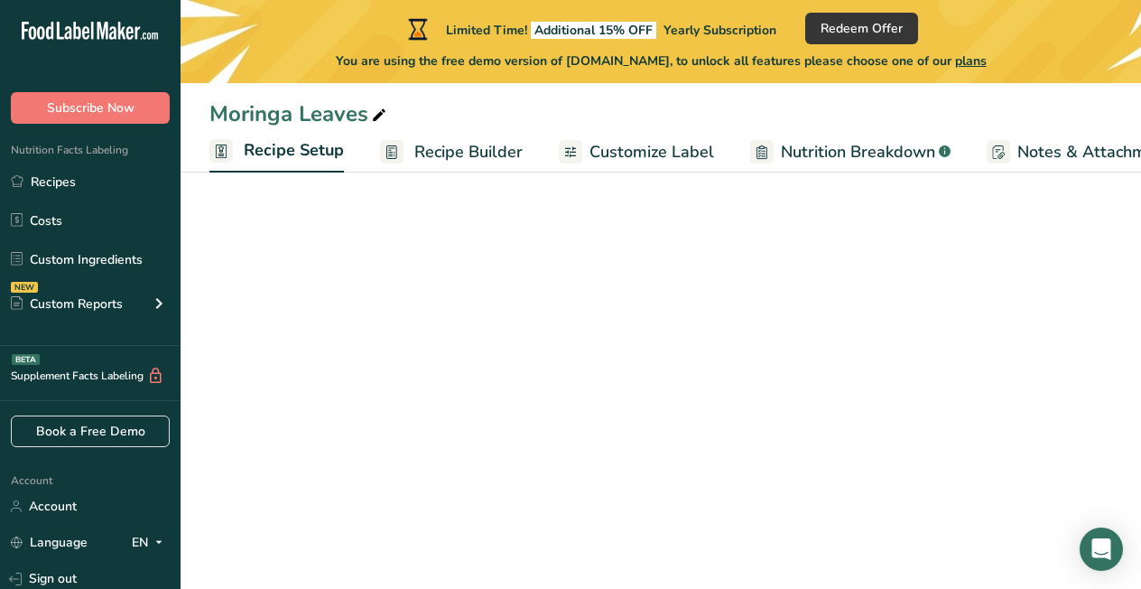
scroll to position [0, 6]
select select "17"
select select "22"
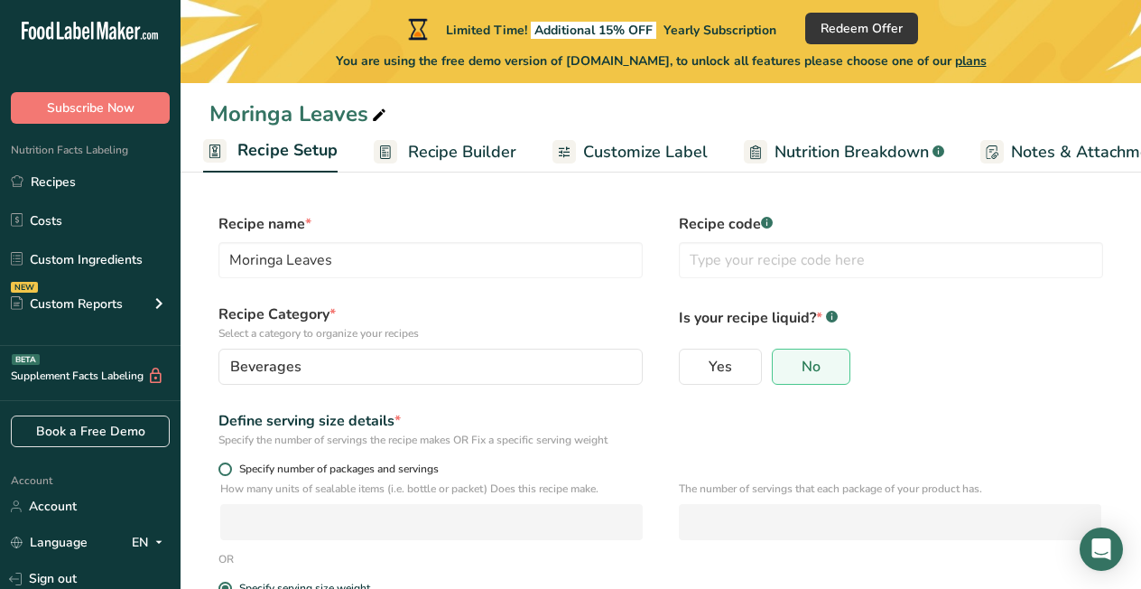
click at [229, 469] on span at bounding box center [225, 469] width 14 height 14
click at [229, 469] on input "Specify number of packages and servings" at bounding box center [224, 469] width 12 height 12
radio input "true"
radio input "false"
select select "0"
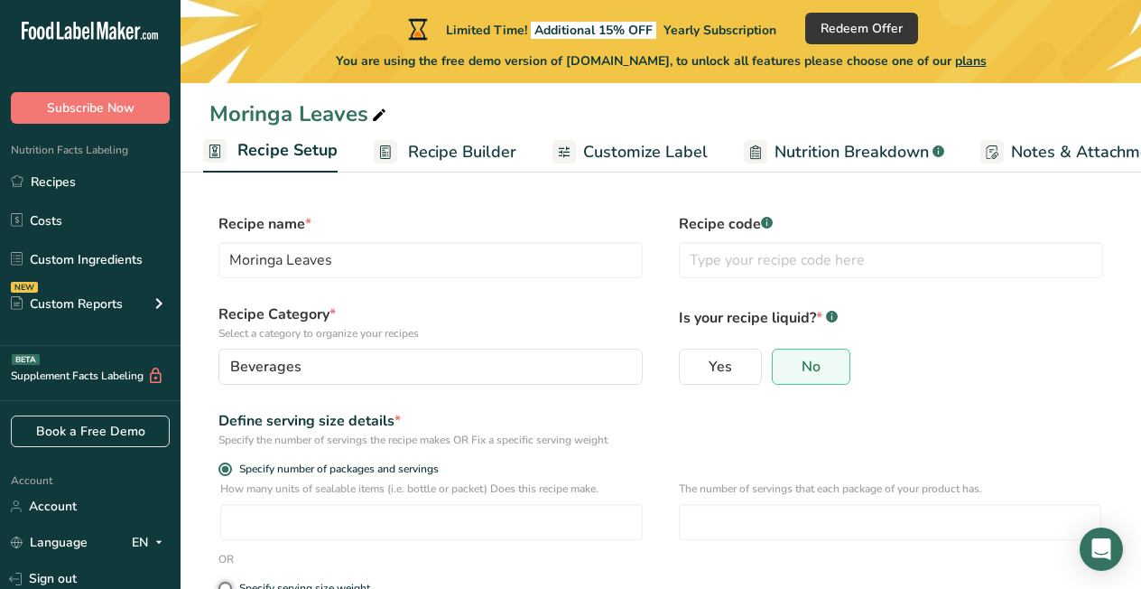
click at [224, 588] on input "Specify serving size weight" at bounding box center [224, 588] width 12 height 12
radio input "true"
radio input "false"
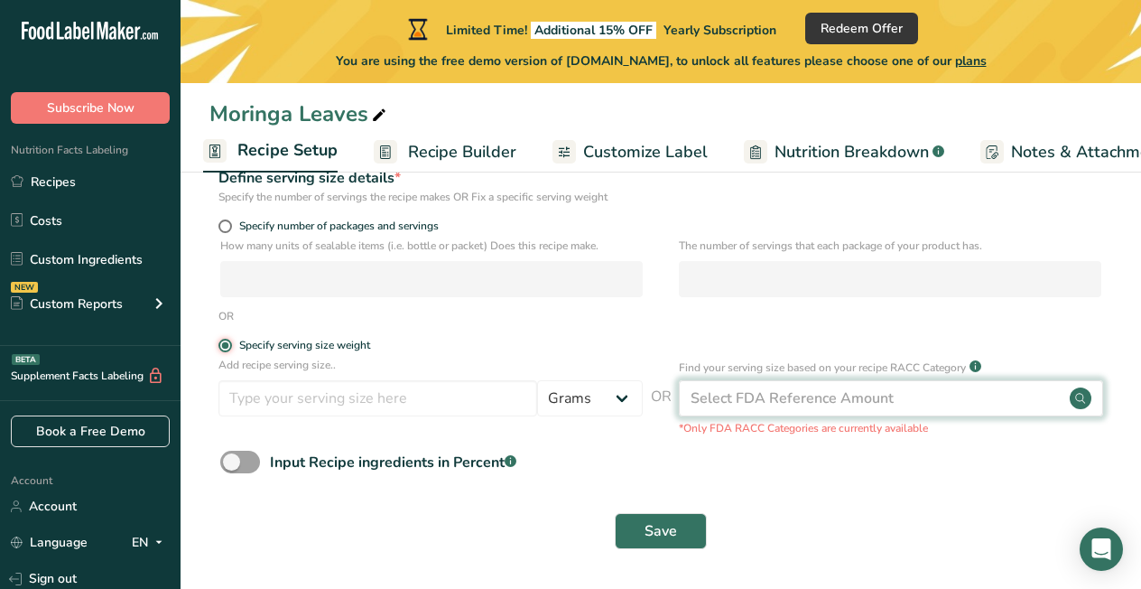
scroll to position [242, 0]
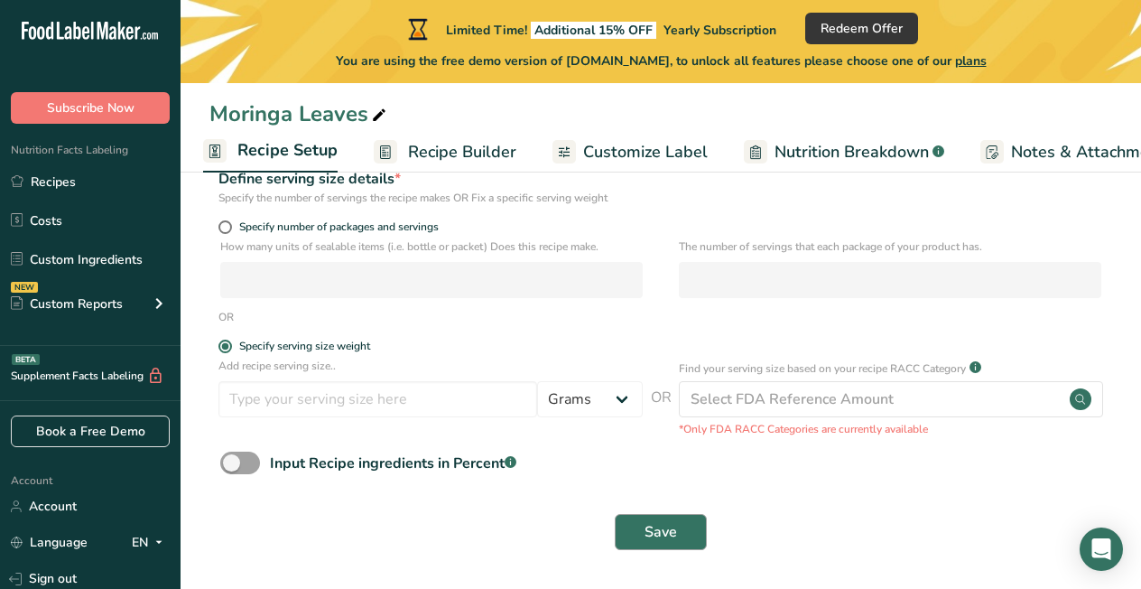
click at [655, 528] on span "Save" at bounding box center [661, 532] width 33 height 22
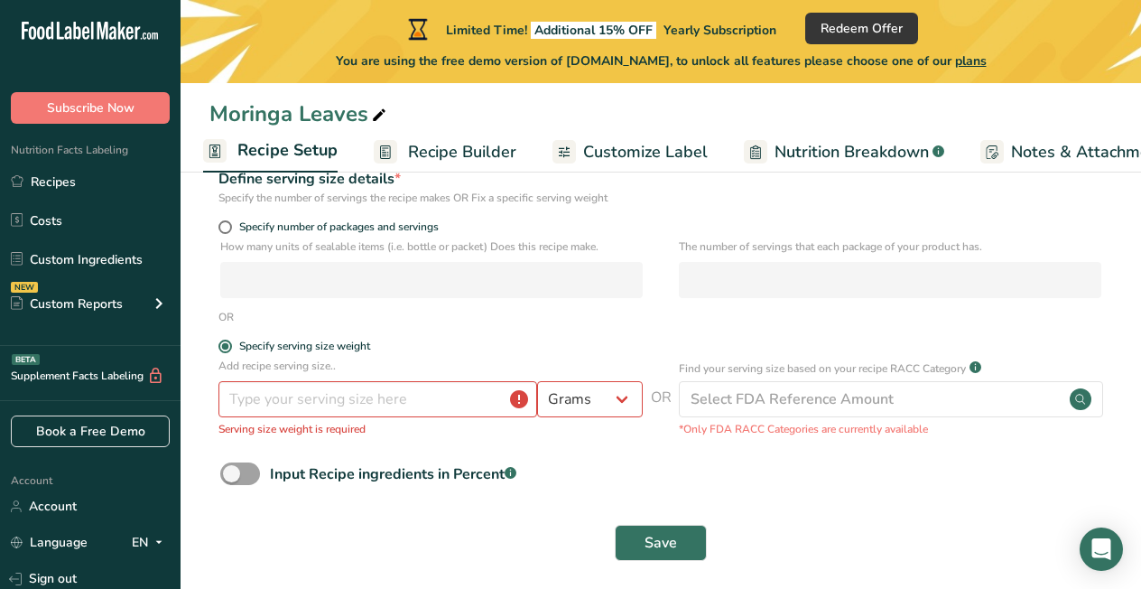
click at [610, 490] on div "Input Recipe ingredients in Percent .a-a{fill:#347362;}.b-a{fill:#fff;}" at bounding box center [660, 480] width 903 height 37
click at [408, 404] on input "number" at bounding box center [377, 399] width 319 height 36
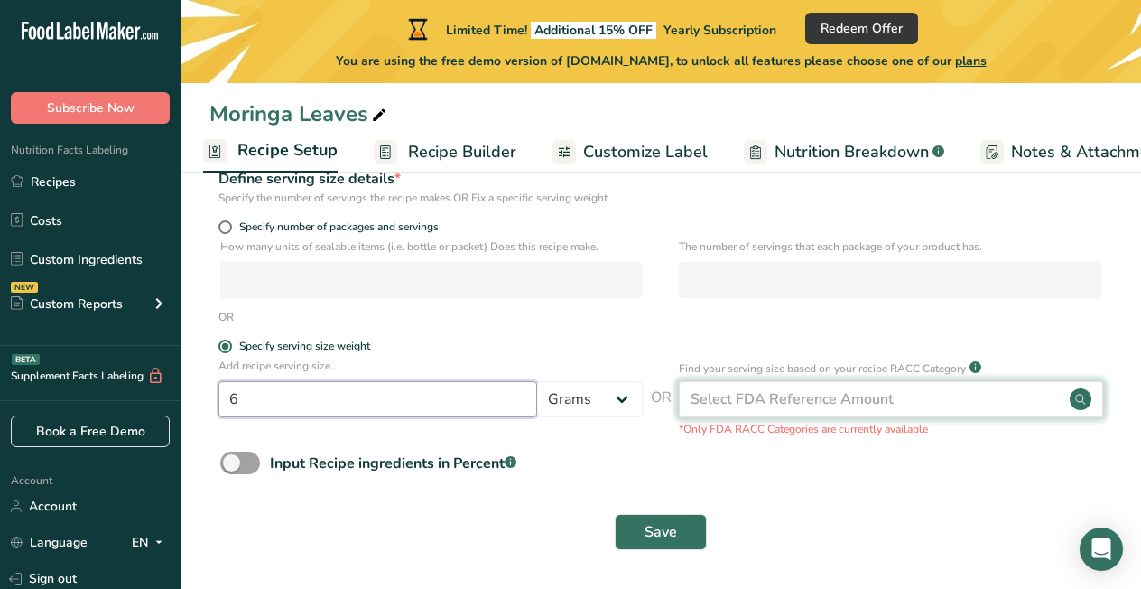
type input "6"
click at [723, 395] on div "Select FDA Reference Amount" at bounding box center [792, 399] width 203 height 22
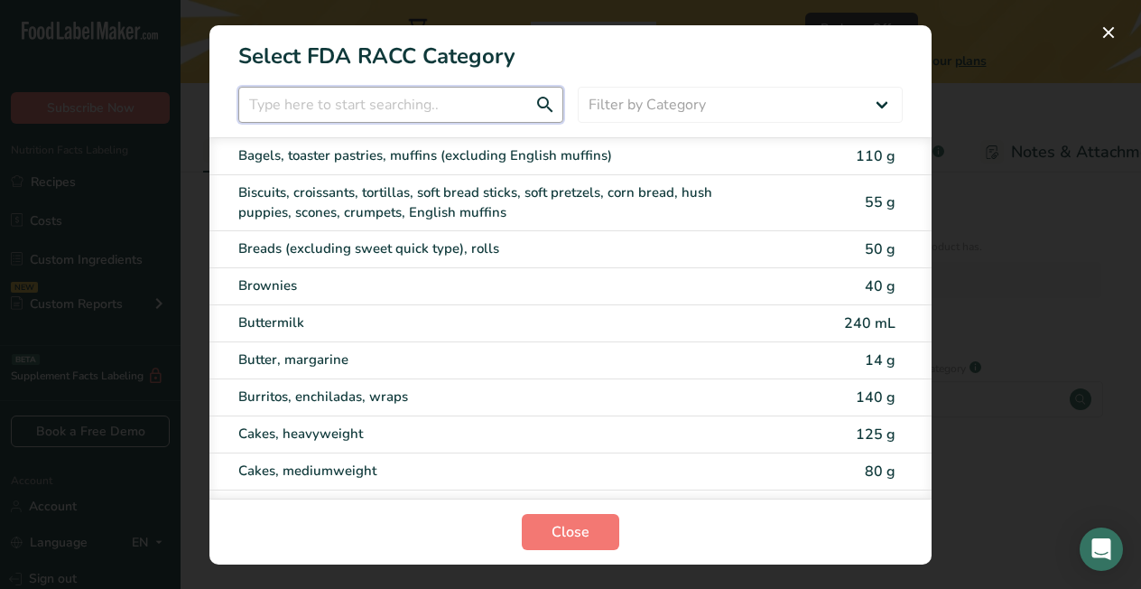
click at [372, 113] on input "RACC Category Selection Modal" at bounding box center [400, 105] width 325 height 36
click at [1067, 81] on div "RACC Category Selection Modal" at bounding box center [570, 294] width 1141 height 589
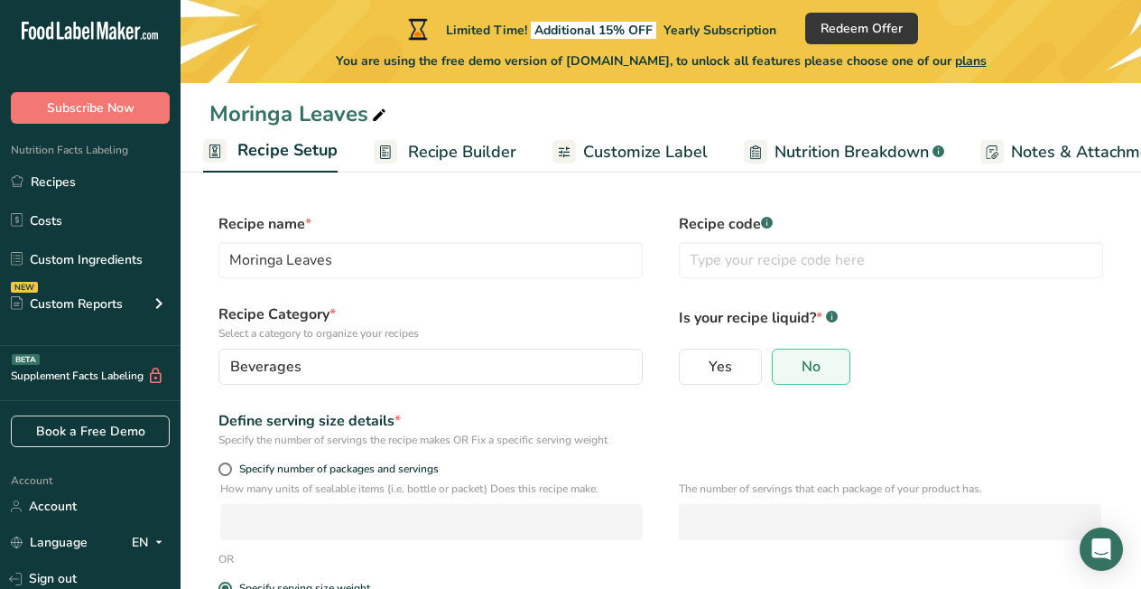
scroll to position [0, 0]
click at [336, 359] on div "Beverages" at bounding box center [425, 367] width 390 height 22
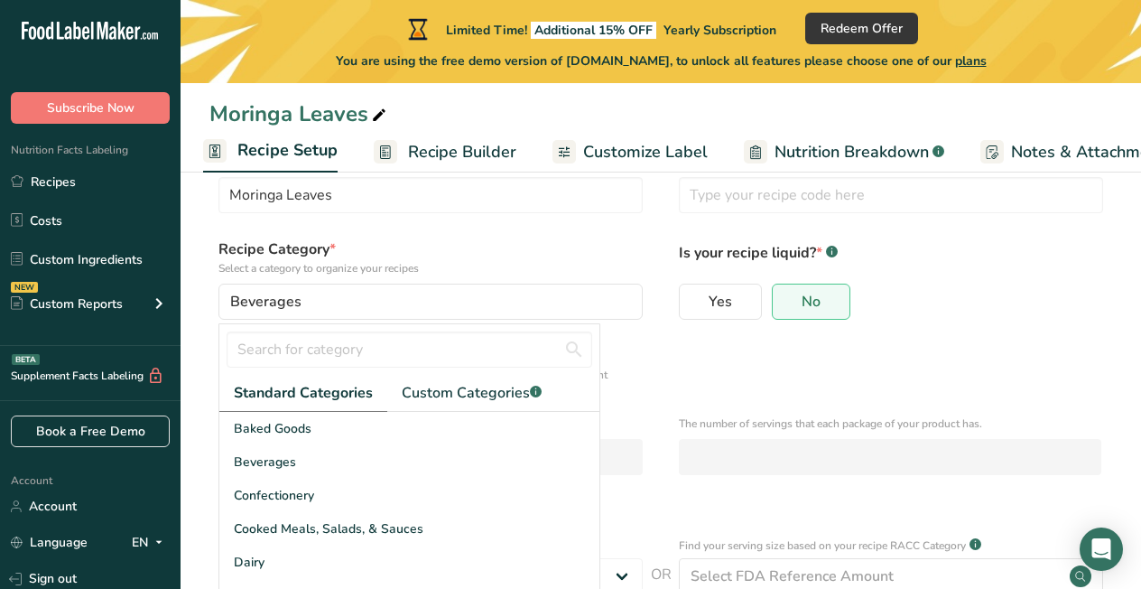
scroll to position [63, 0]
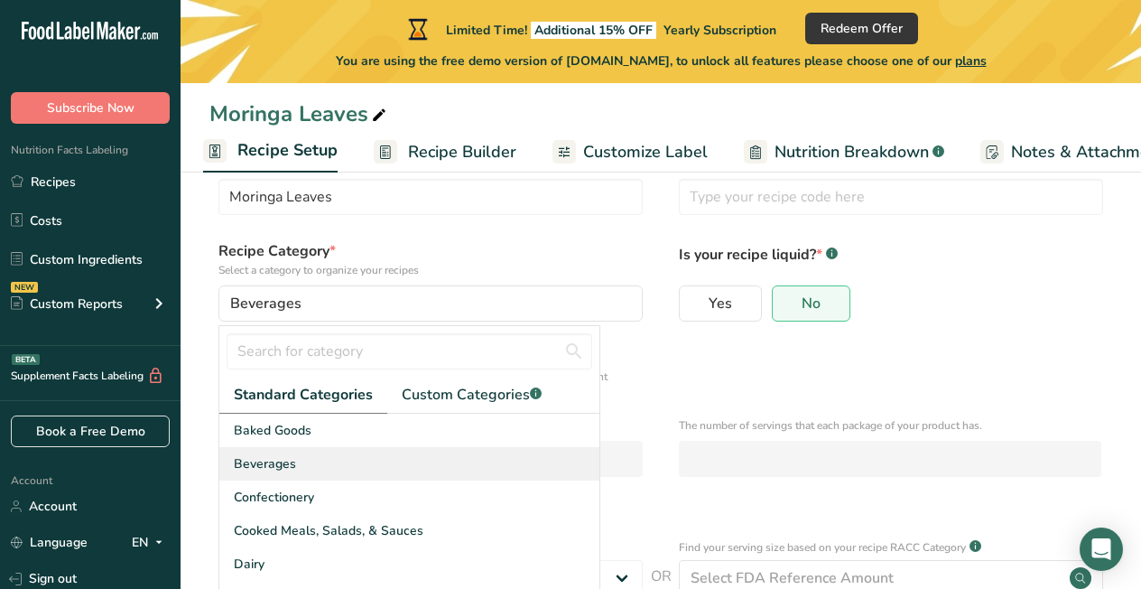
click at [286, 463] on span "Beverages" at bounding box center [265, 463] width 62 height 19
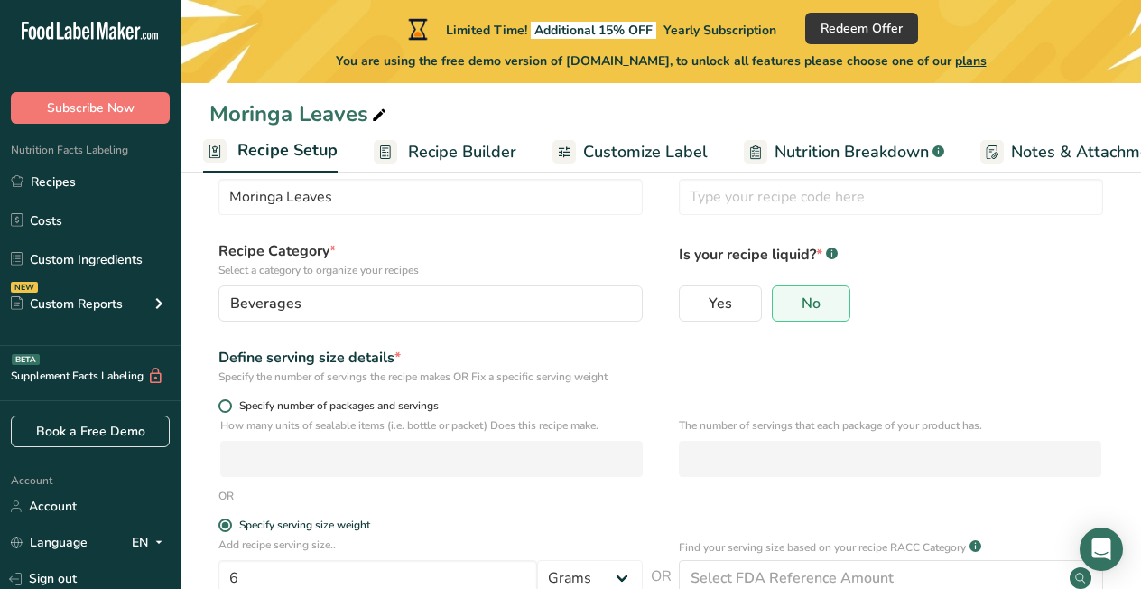
click at [225, 407] on span at bounding box center [225, 406] width 14 height 14
click at [225, 407] on input "Specify number of packages and servings" at bounding box center [224, 406] width 12 height 12
radio input "true"
radio input "false"
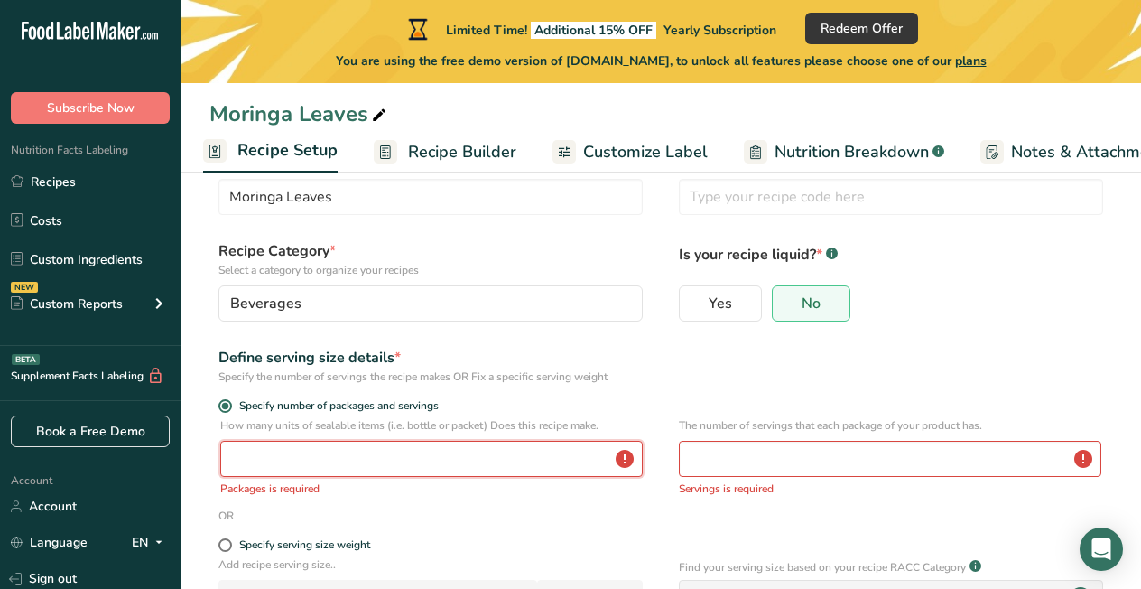
click at [344, 452] on input "number" at bounding box center [431, 459] width 423 height 36
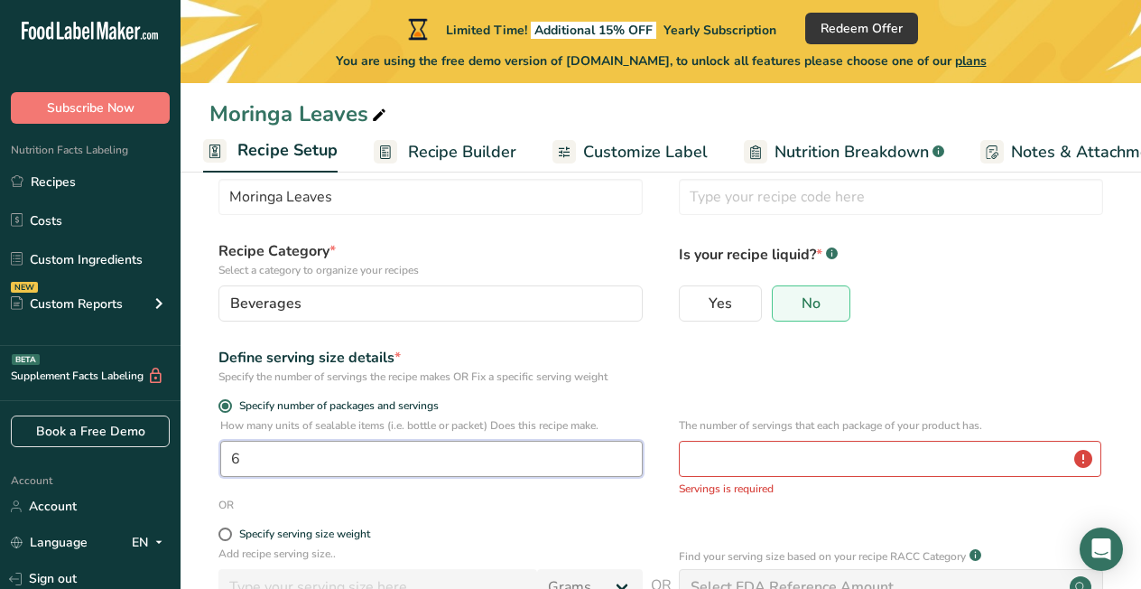
type input "1"
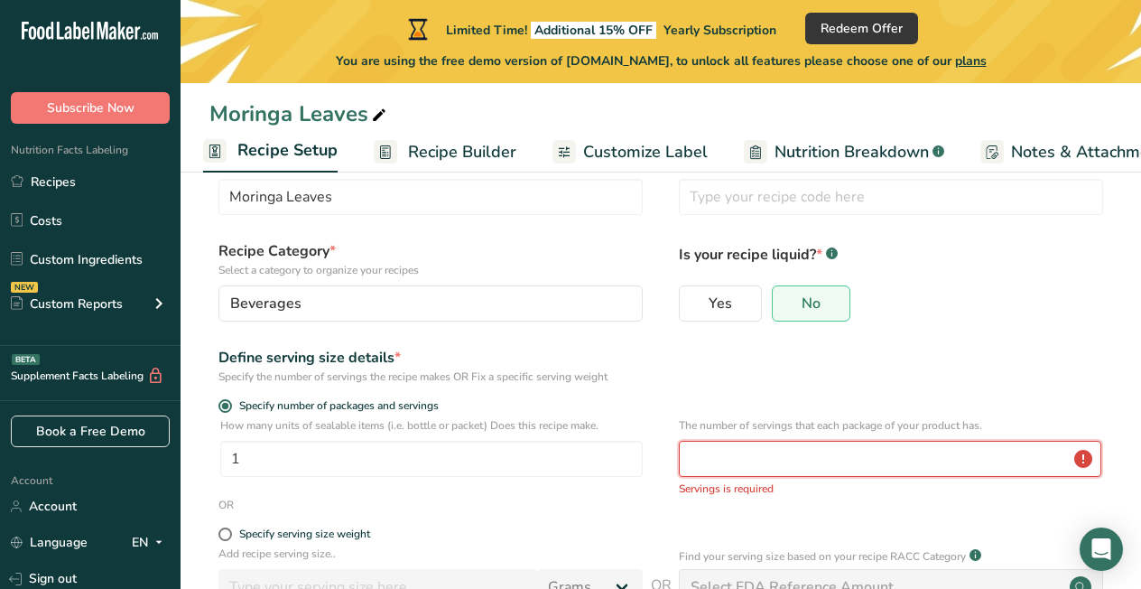
click at [870, 472] on input "number" at bounding box center [890, 459] width 423 height 36
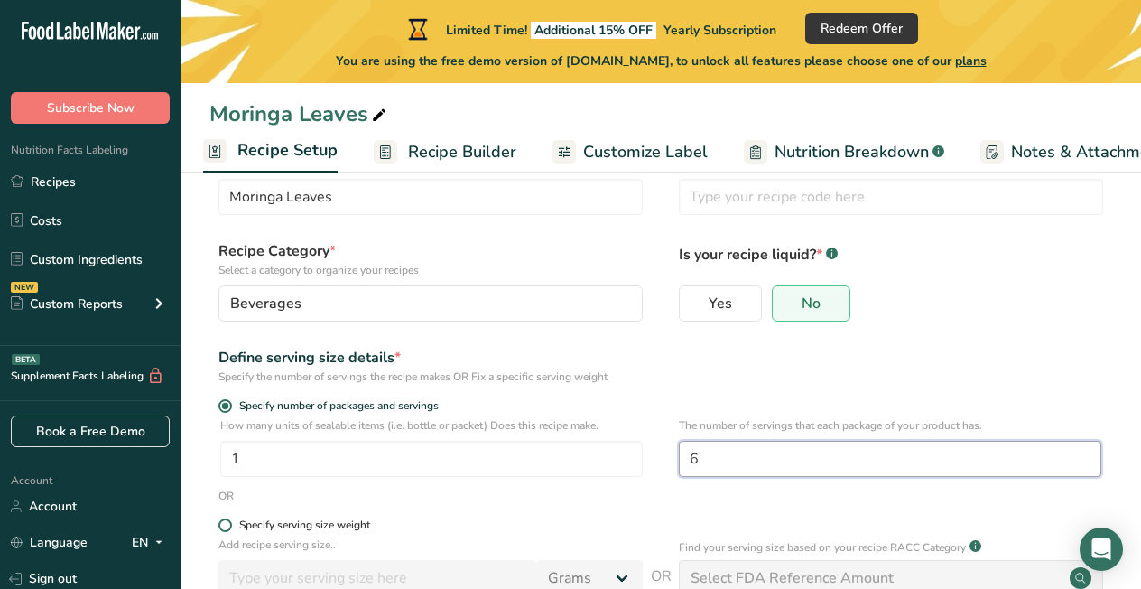
type input "6"
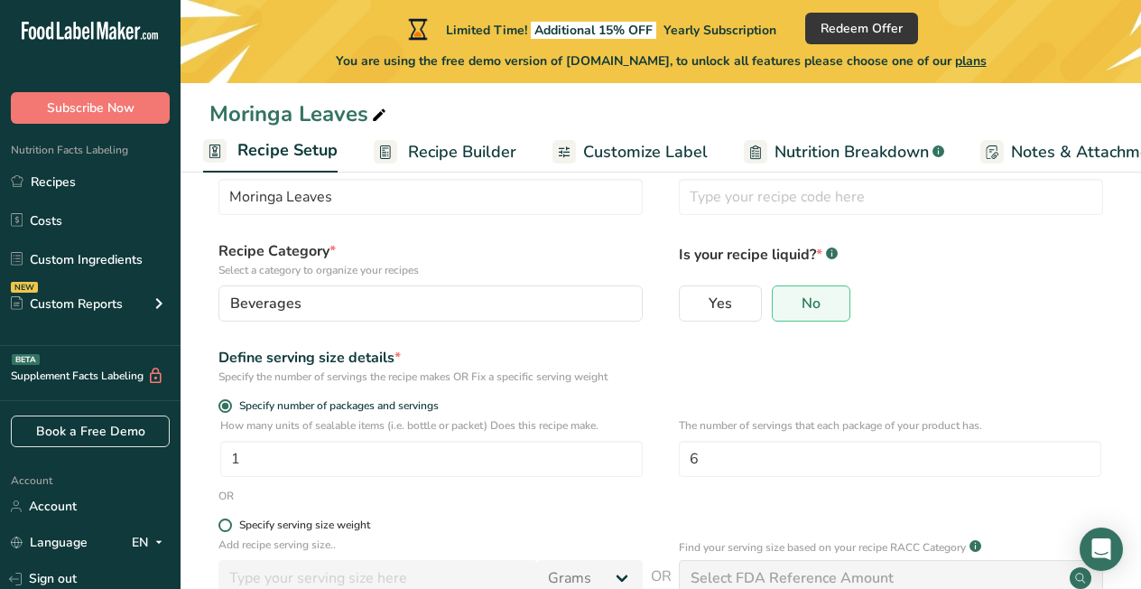
click at [631, 529] on label "Specify serving size weight" at bounding box center [430, 525] width 424 height 14
click at [230, 529] on input "Specify serving size weight" at bounding box center [224, 525] width 12 height 12
radio input "true"
radio input "false"
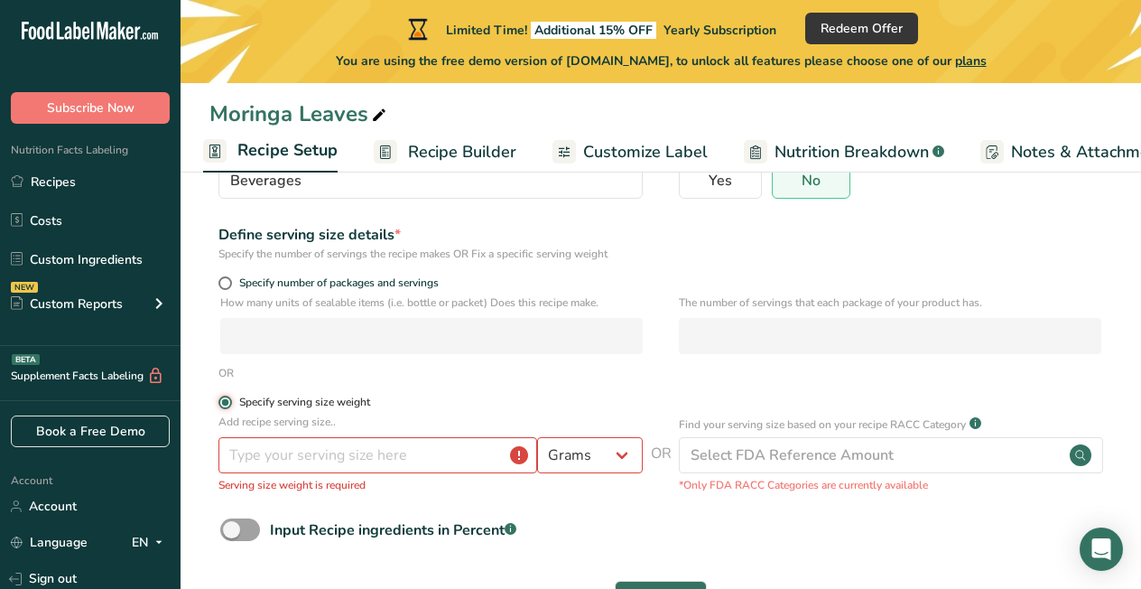
scroll to position [187, 0]
click at [358, 460] on input "number" at bounding box center [377, 454] width 319 height 36
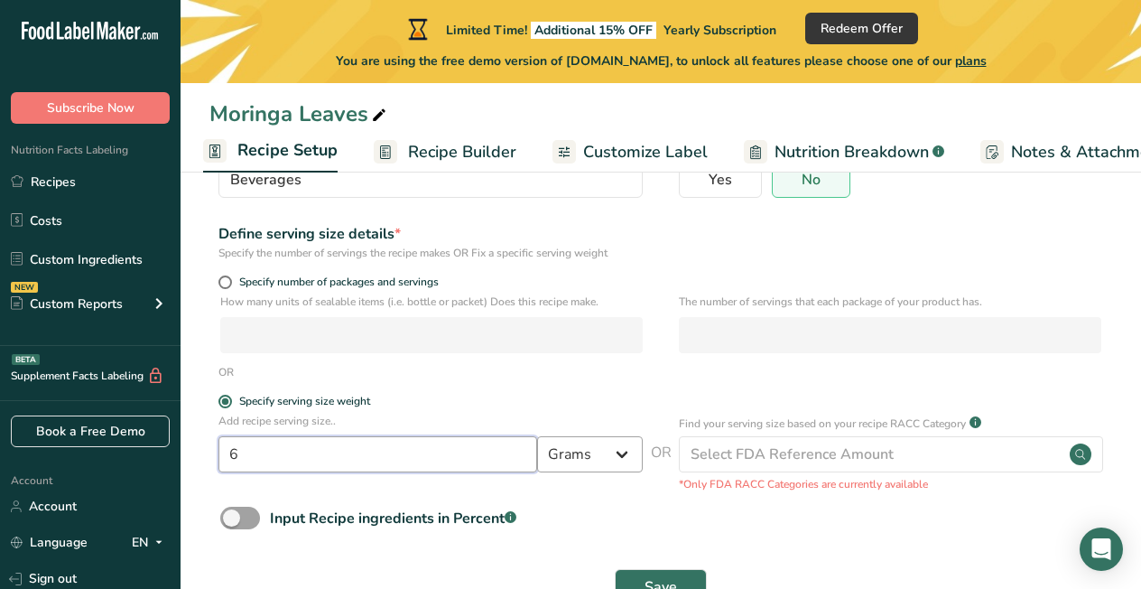
type input "6"
select select "5"
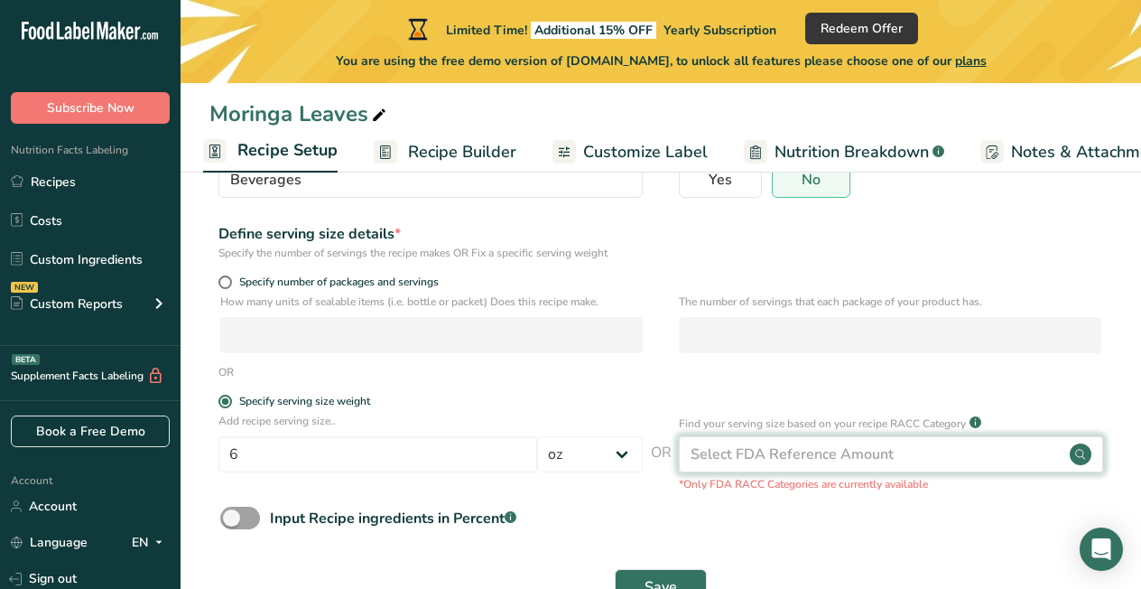
click at [803, 452] on div "Select FDA Reference Amount" at bounding box center [792, 454] width 203 height 22
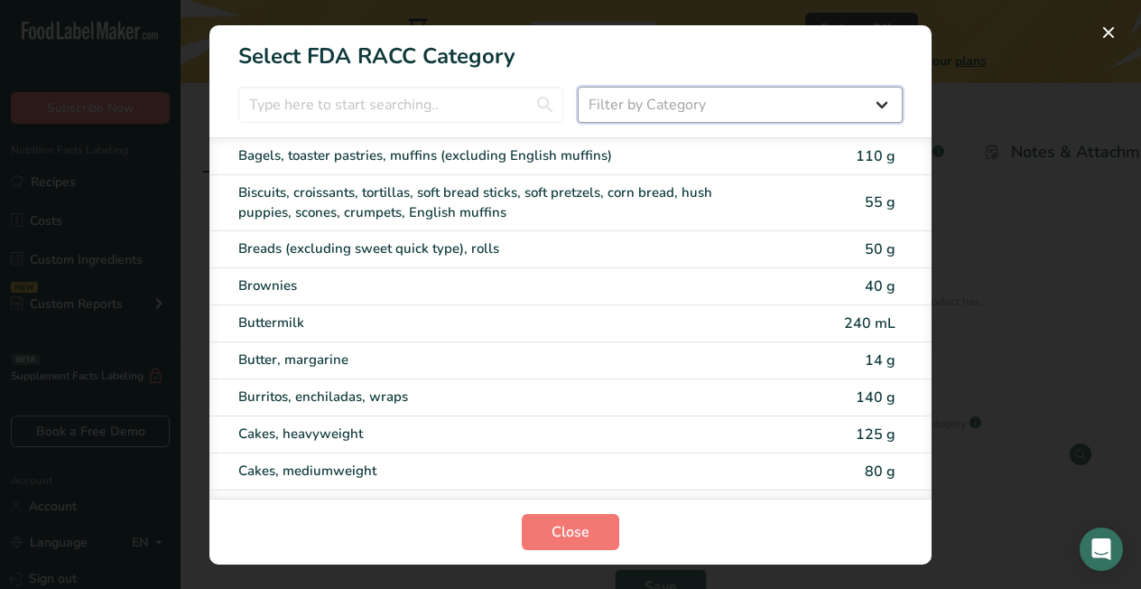
select select "26"
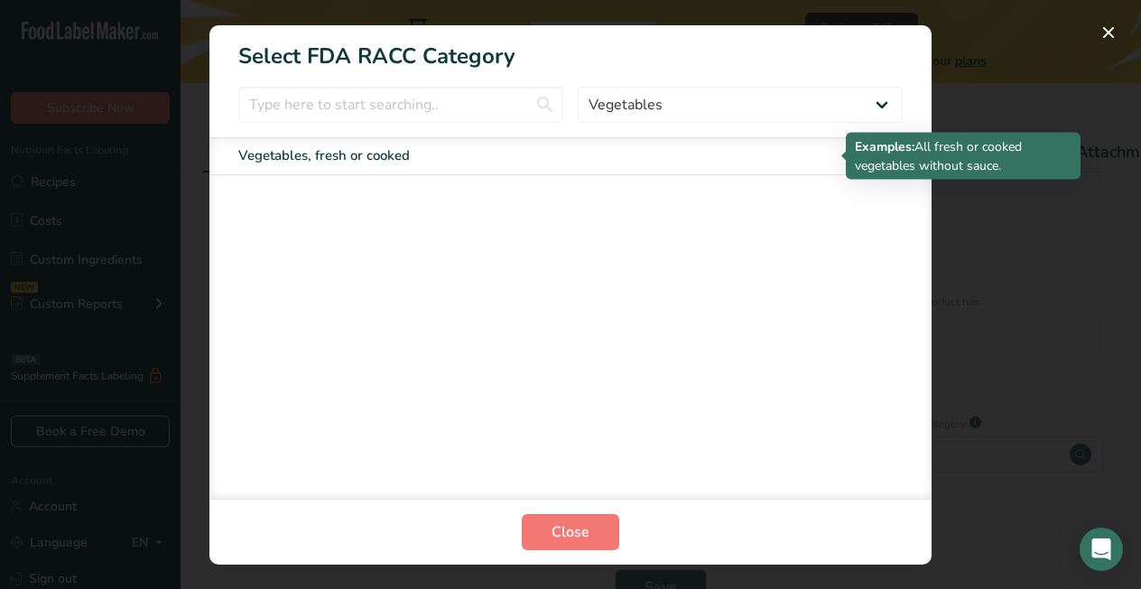
click at [378, 161] on div "Vegetables, fresh or cooked" at bounding box center [494, 155] width 513 height 21
type input "85"
select select "0"
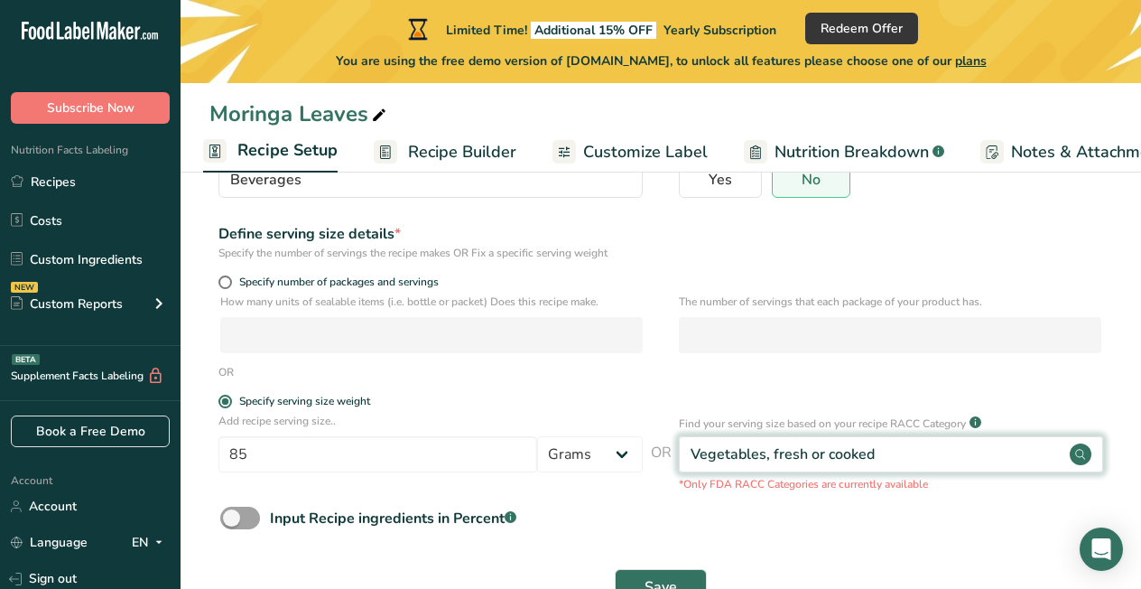
click at [952, 451] on div "Vegetables, fresh or cooked" at bounding box center [891, 454] width 424 height 36
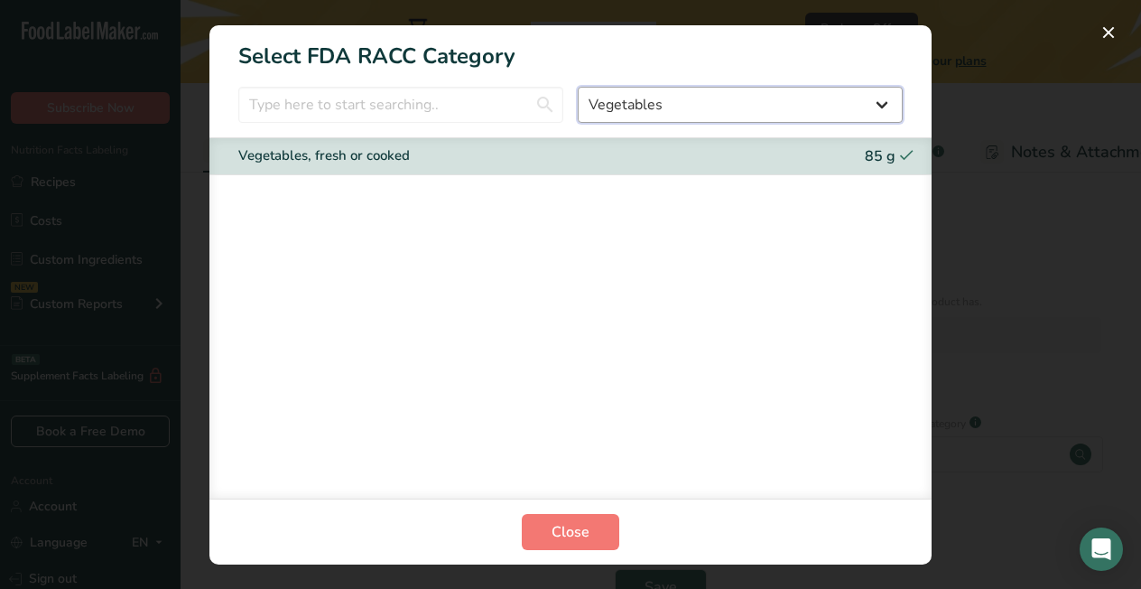
select select "25"
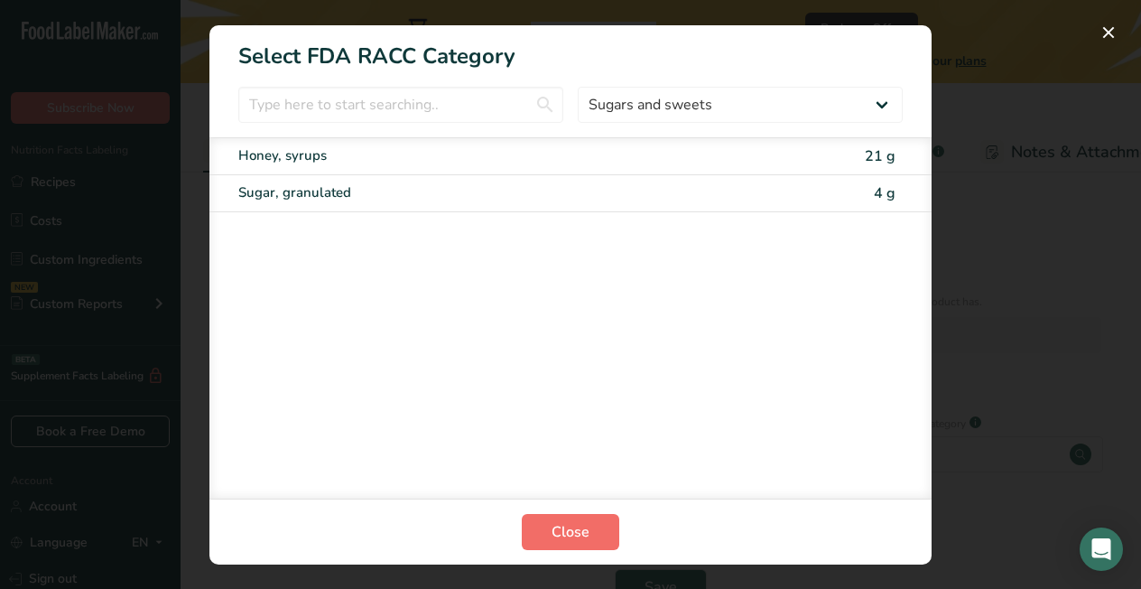
click at [567, 533] on span "Close" at bounding box center [571, 532] width 38 height 22
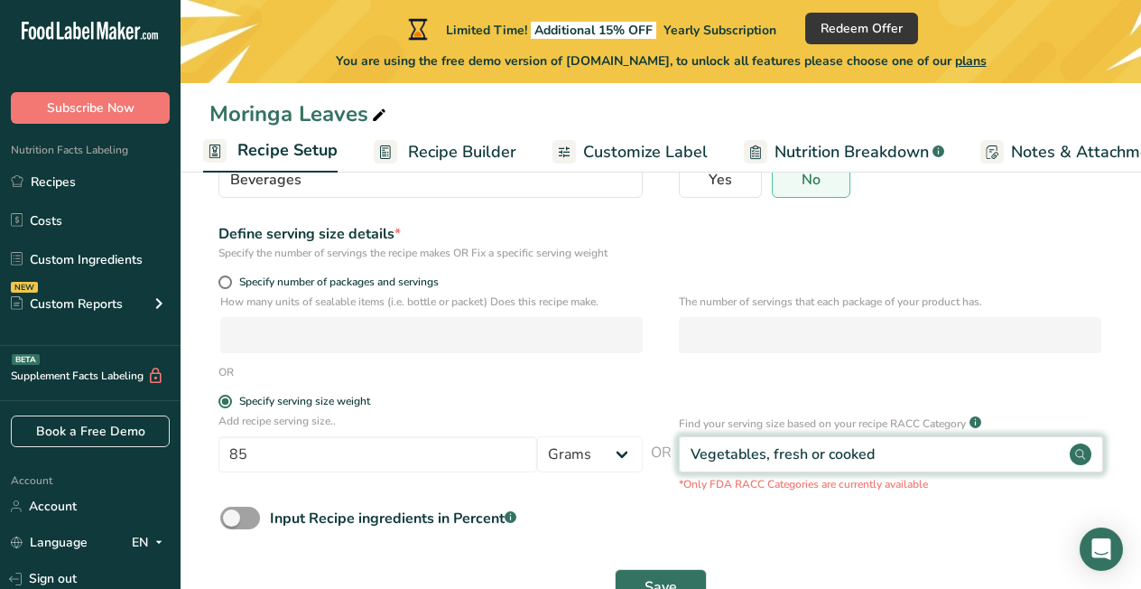
click at [879, 452] on div "Vegetables, fresh or cooked" at bounding box center [891, 454] width 424 height 36
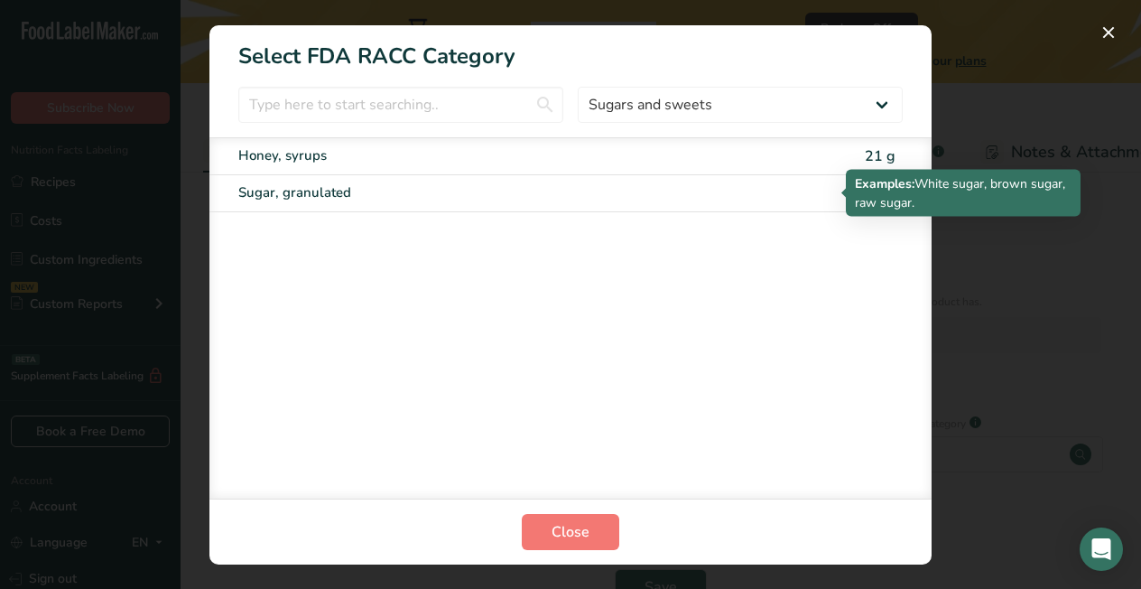
click at [300, 194] on div "Sugar, granulated" at bounding box center [494, 192] width 513 height 21
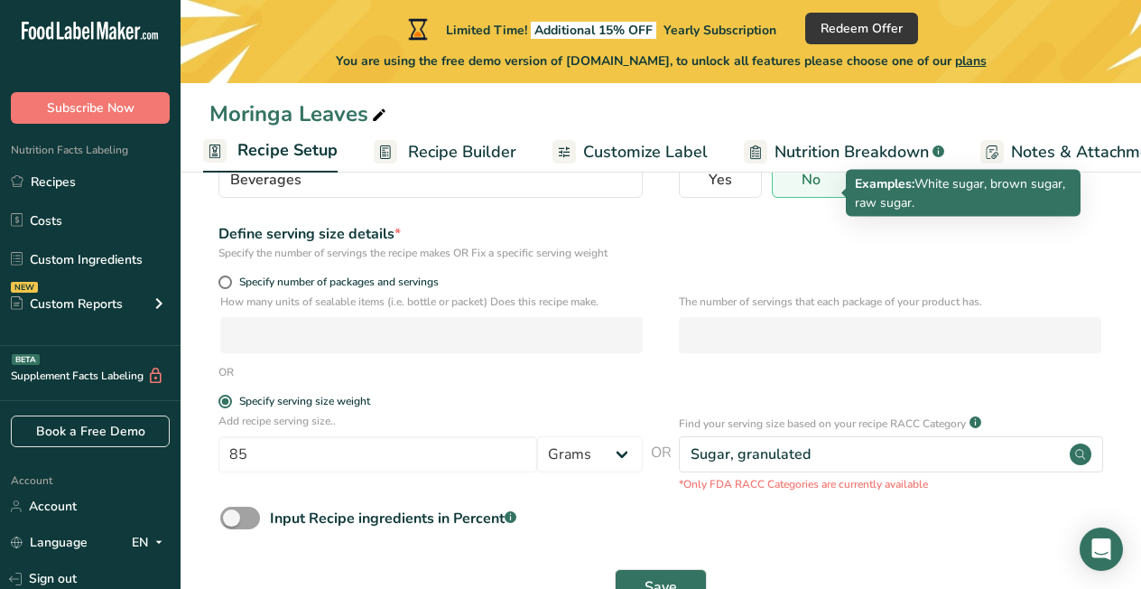
type input "4"
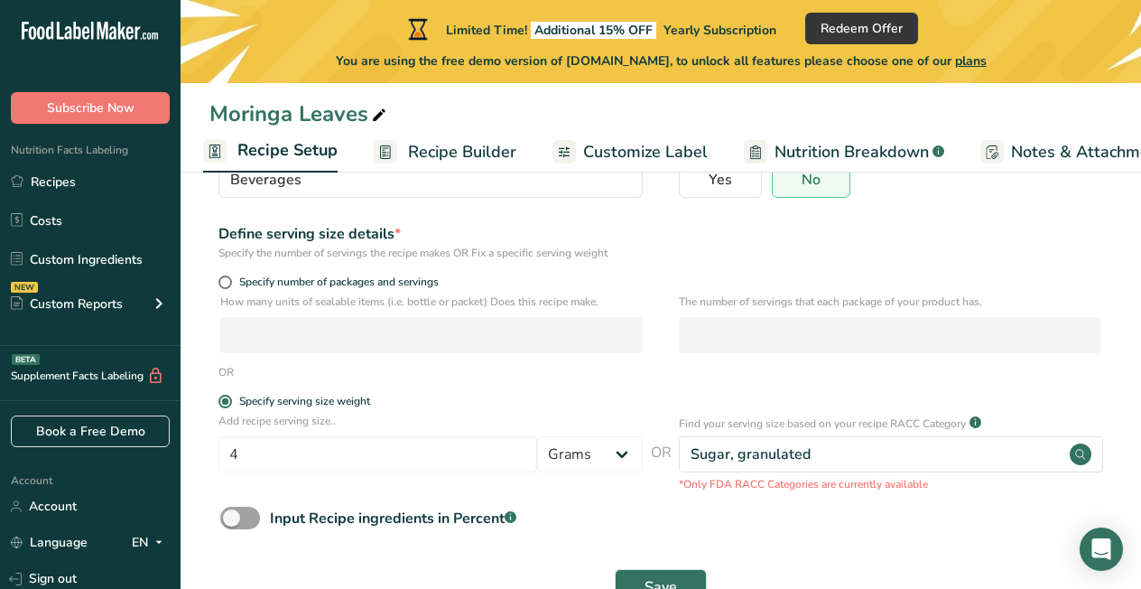
click at [861, 499] on form "Recipe name * Moringa Leaves Recipe code .a-a{fill:#347362;}.b-a{fill:#fff;} Re…" at bounding box center [660, 321] width 903 height 590
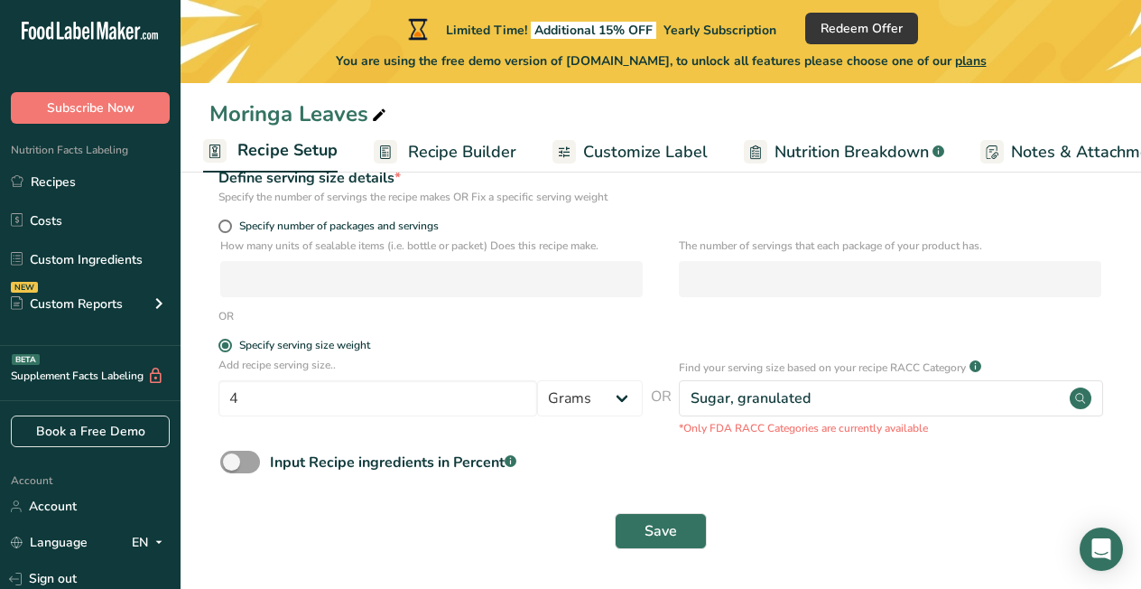
scroll to position [242, 0]
click at [658, 534] on span "Save" at bounding box center [661, 532] width 33 height 22
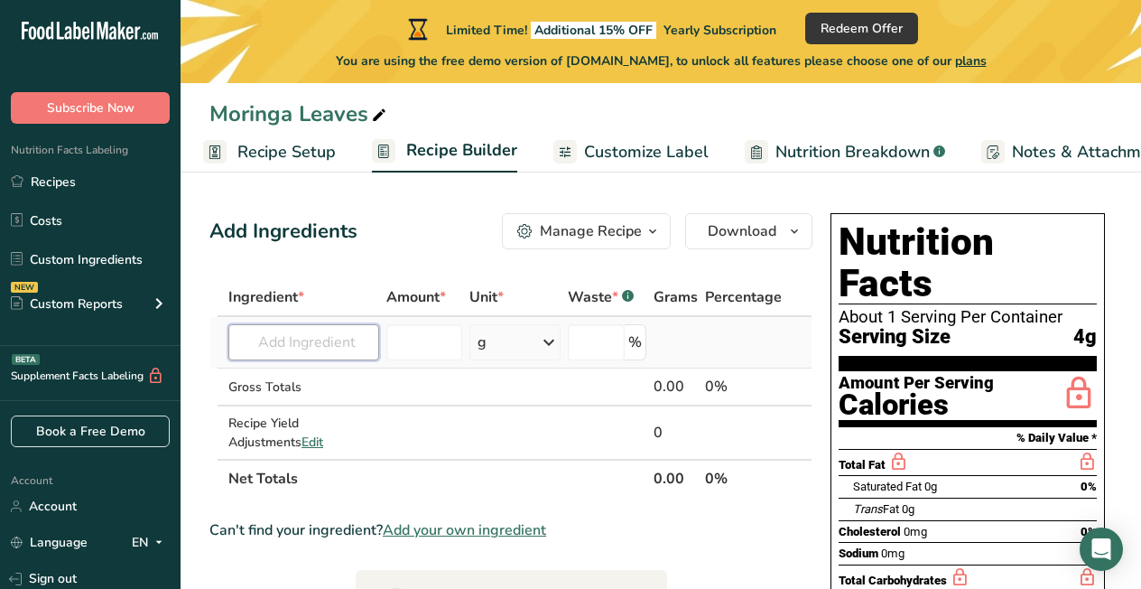
click at [310, 343] on input "text" at bounding box center [303, 342] width 151 height 36
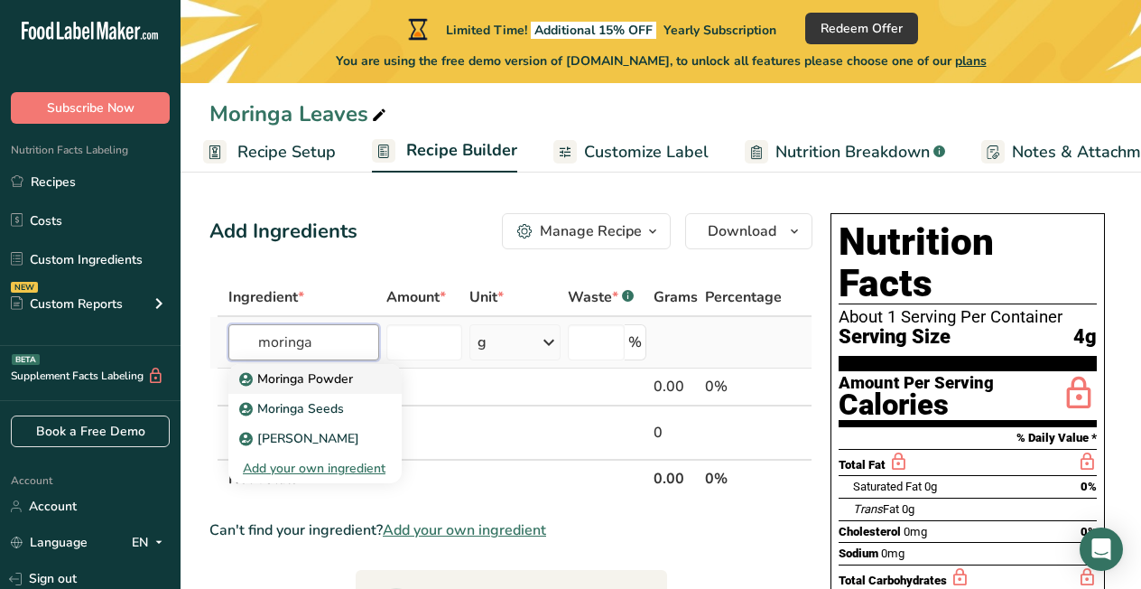
type input "moringa"
click at [342, 383] on p "Moringa Powder" at bounding box center [298, 378] width 110 height 19
type input "Moringa Powder"
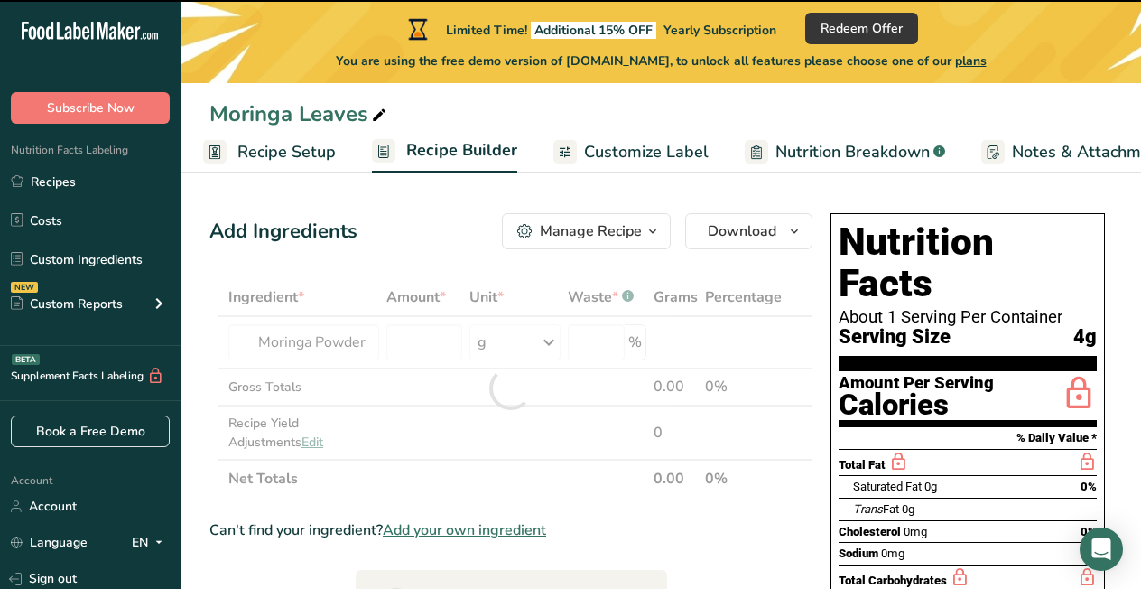
type input "0"
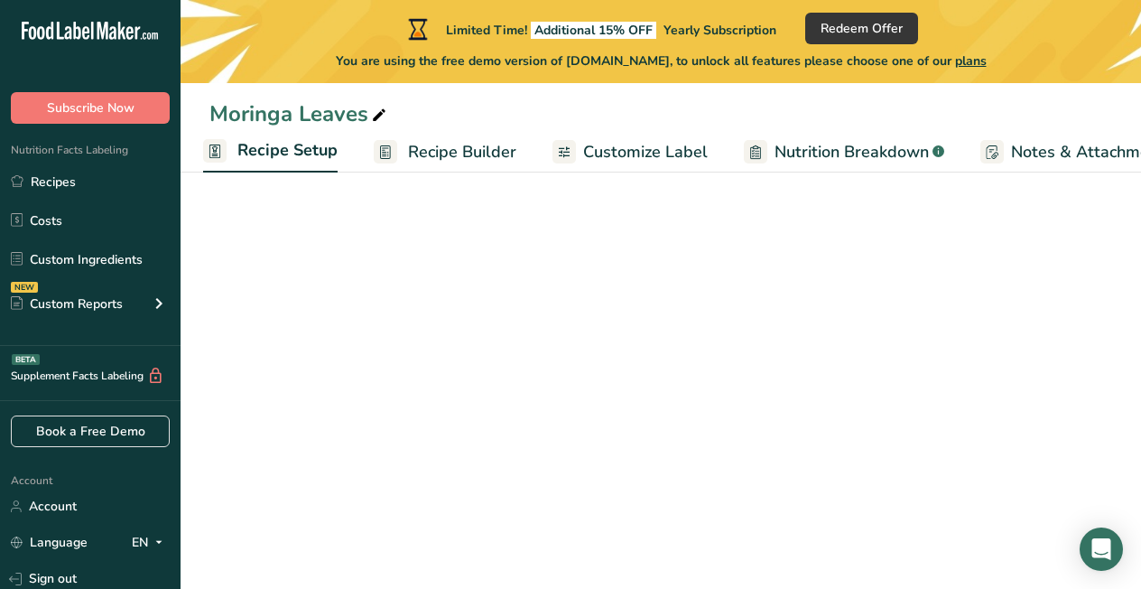
scroll to position [242, 0]
